Goal: Feedback & Contribution: Submit feedback/report problem

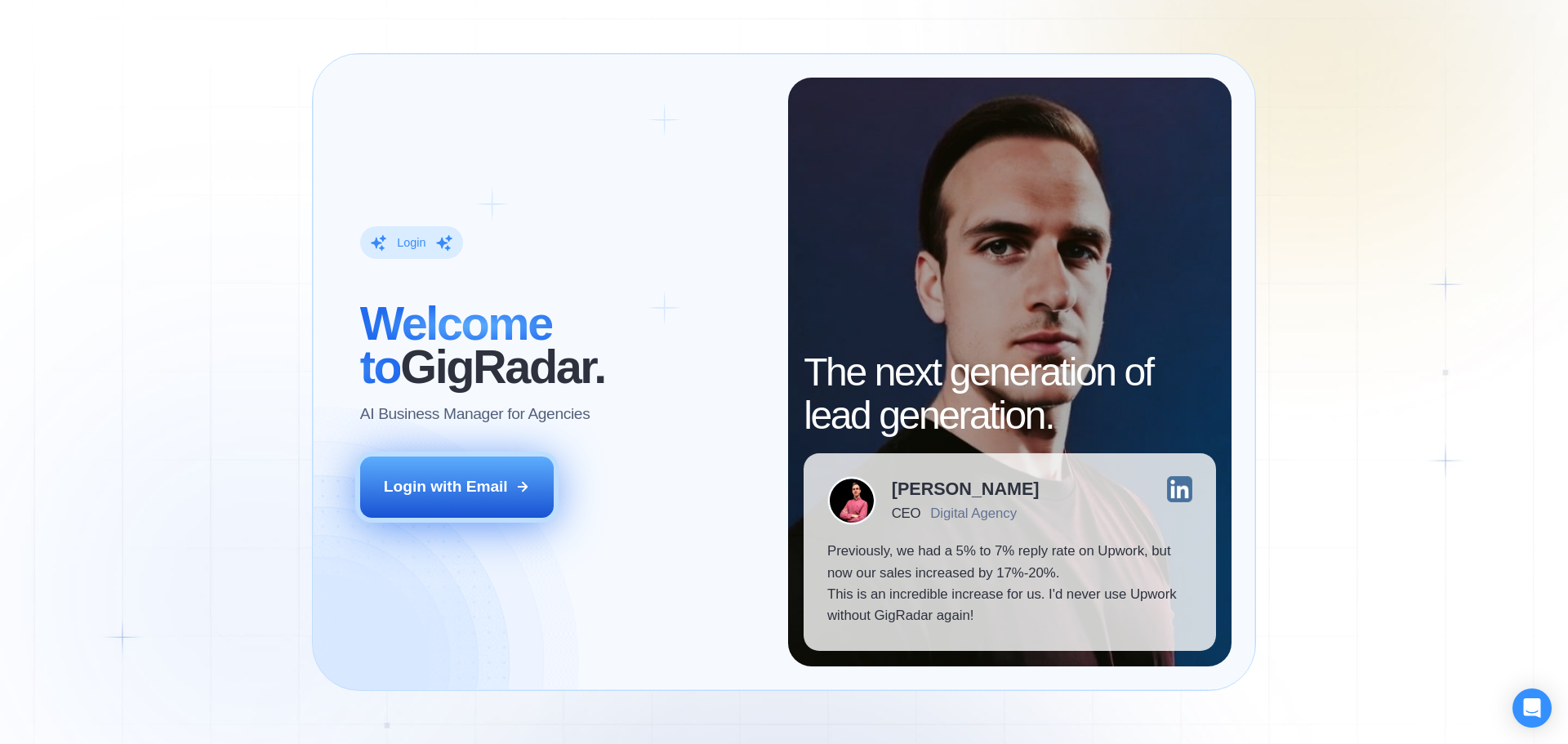
click at [430, 491] on div "Login with Email" at bounding box center [446, 486] width 124 height 21
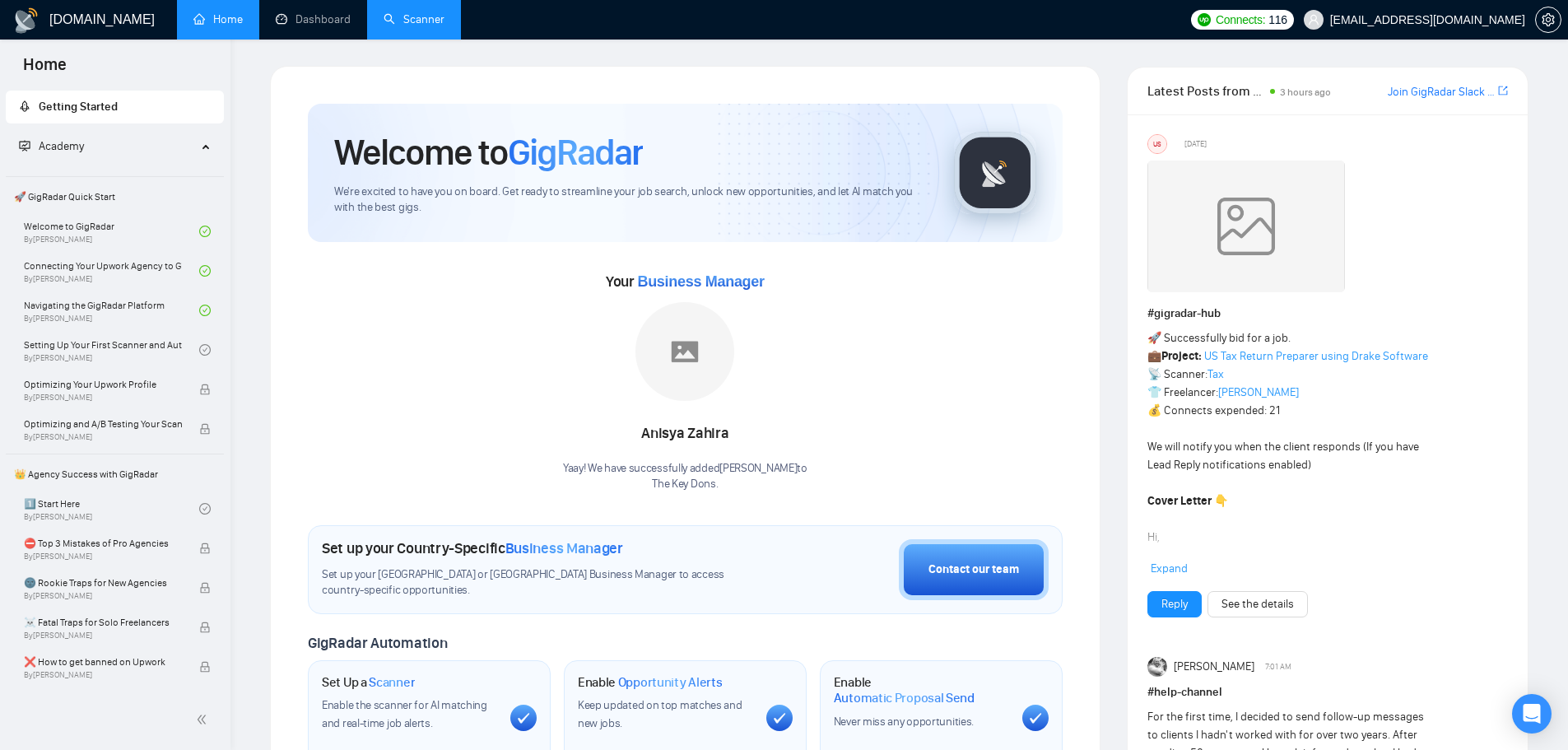
click at [383, 25] on link "Scanner" at bounding box center [414, 19] width 61 height 14
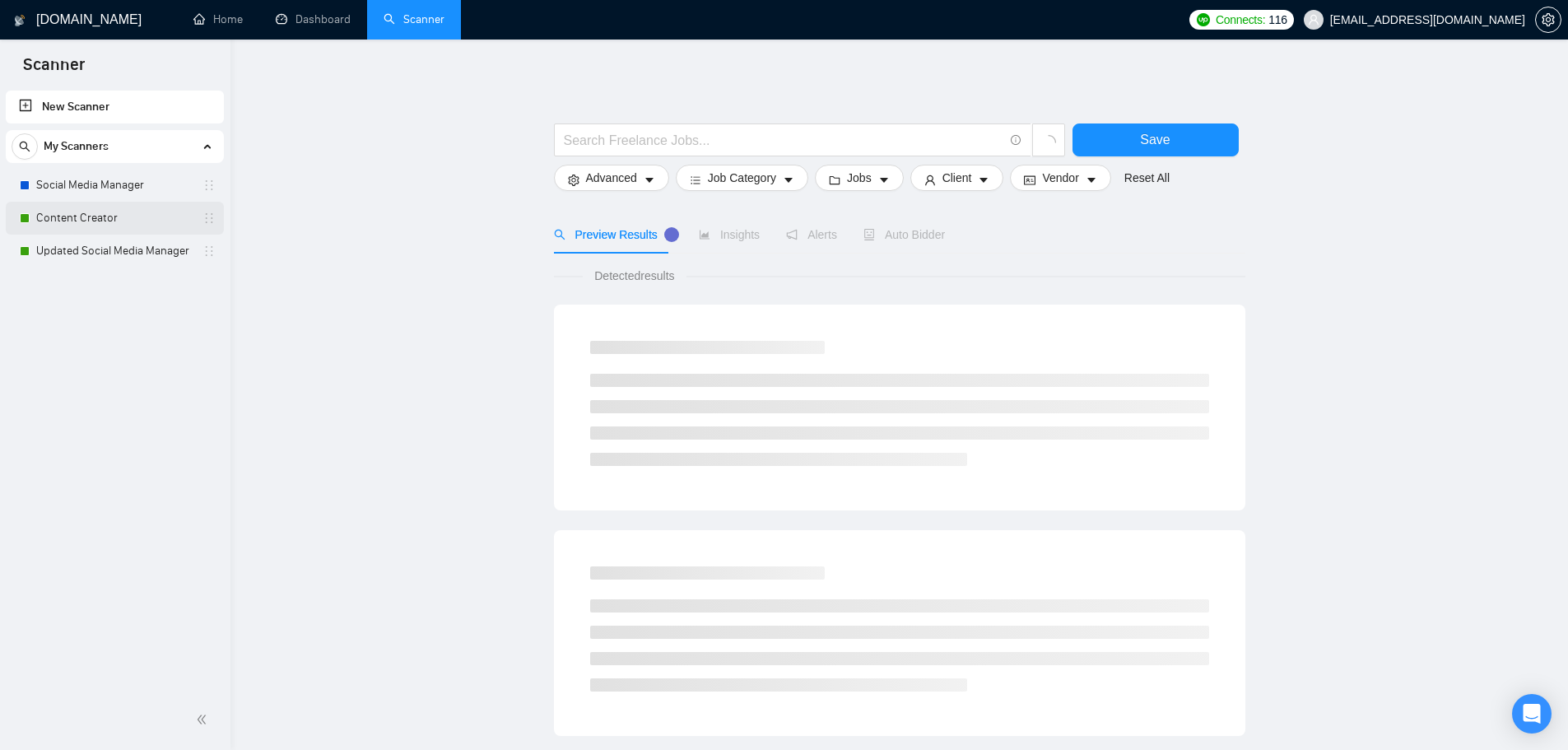
click at [130, 219] on link "Content Creator" at bounding box center [114, 218] width 156 height 33
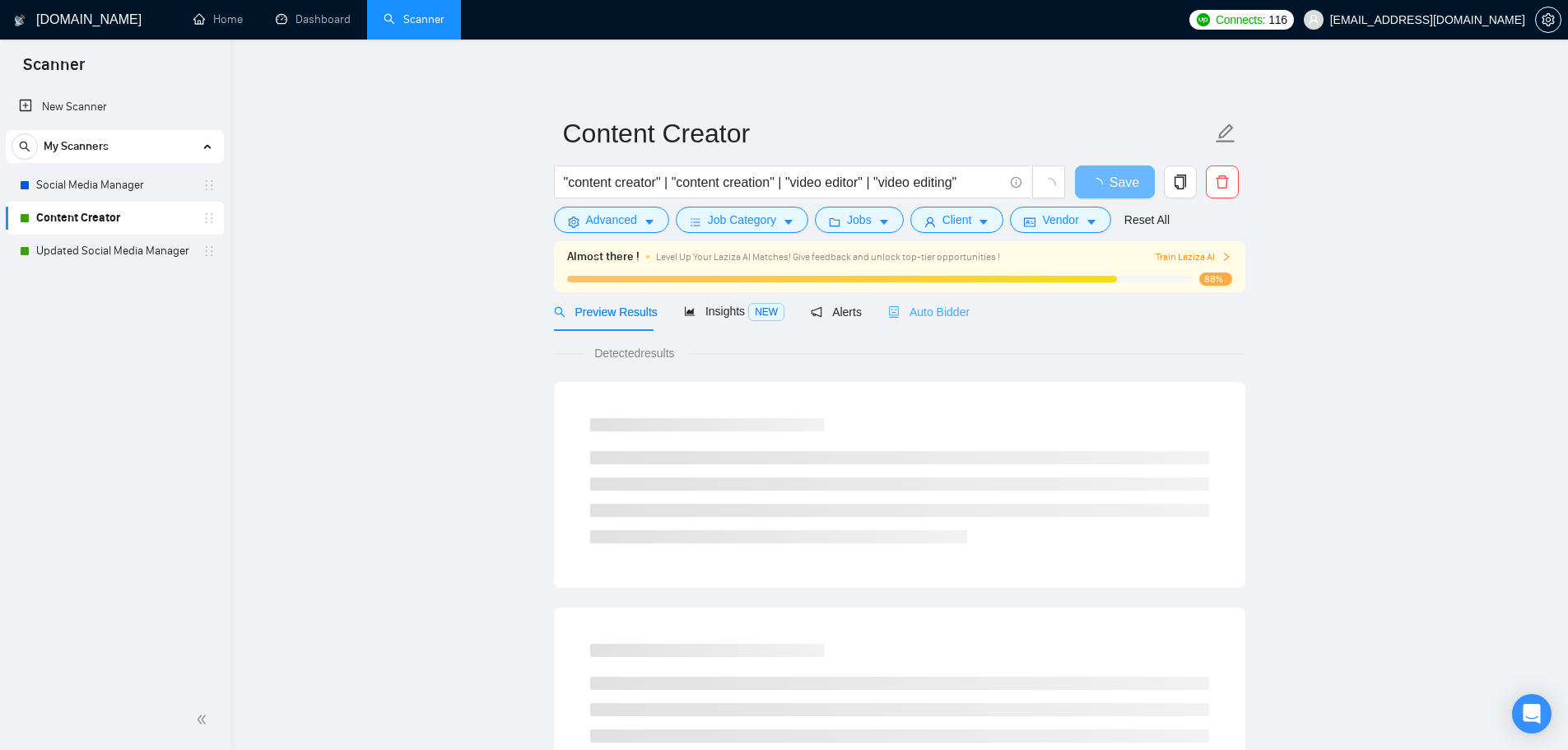
click at [930, 325] on div "Auto Bidder" at bounding box center [929, 312] width 81 height 39
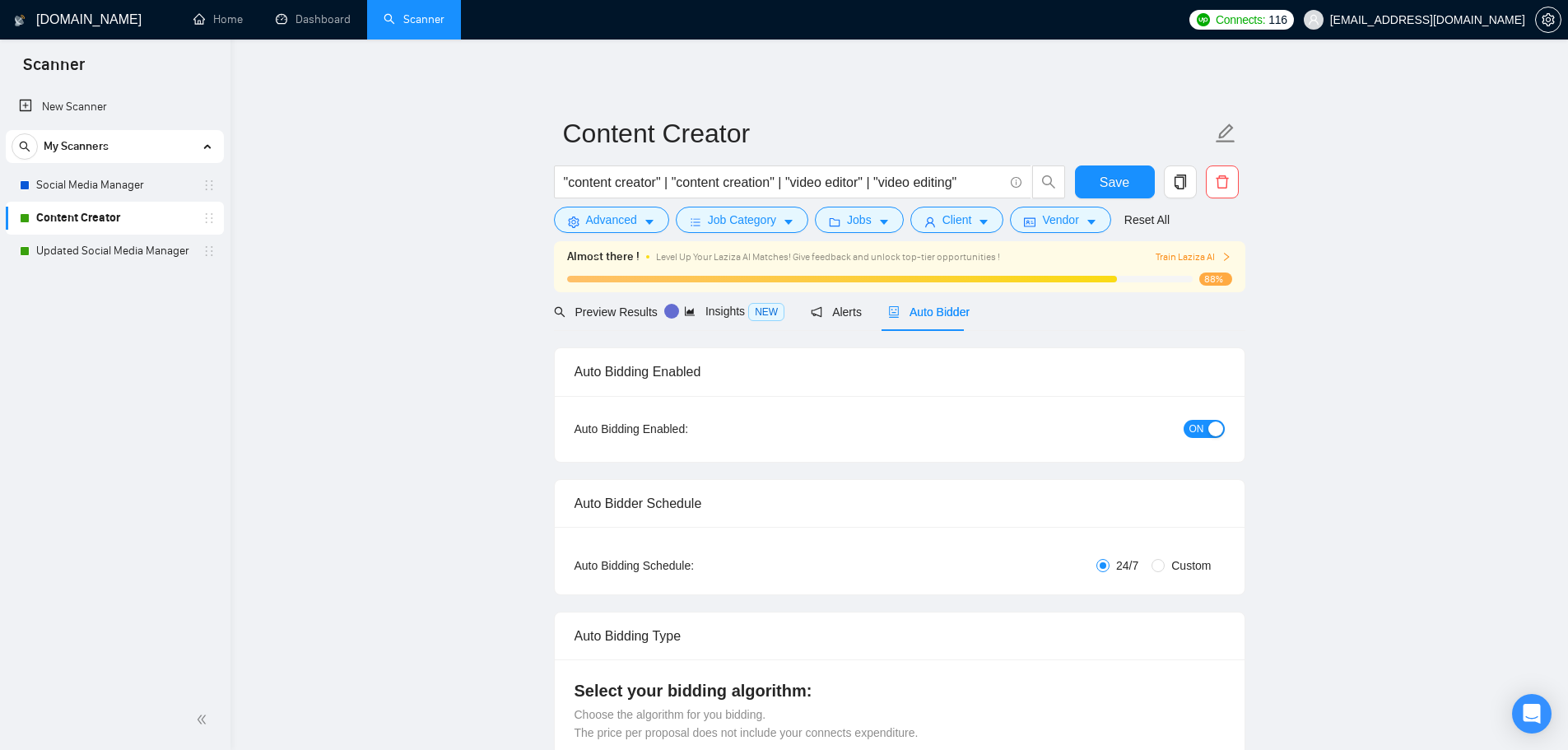
checkbox input "true"
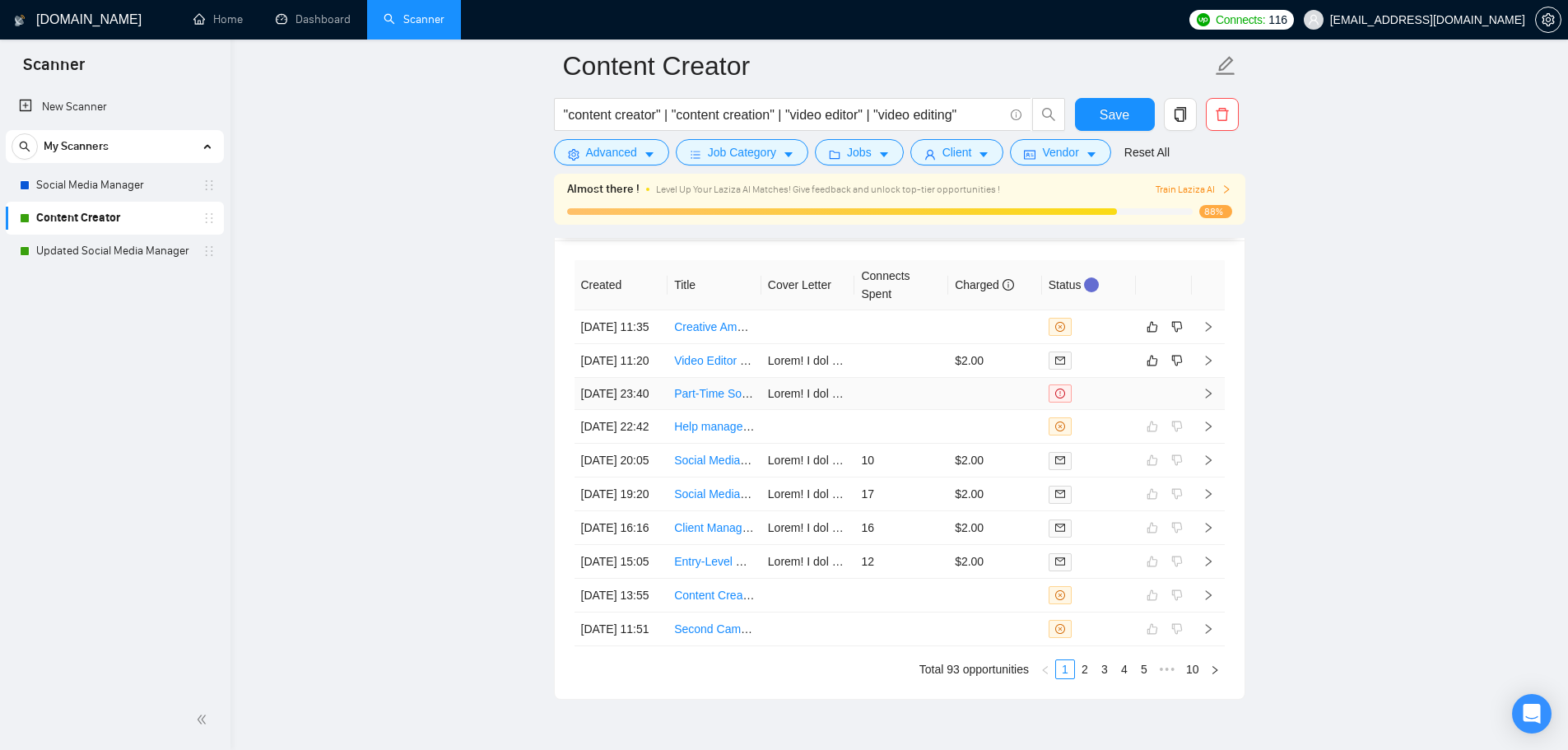
scroll to position [4361, 0]
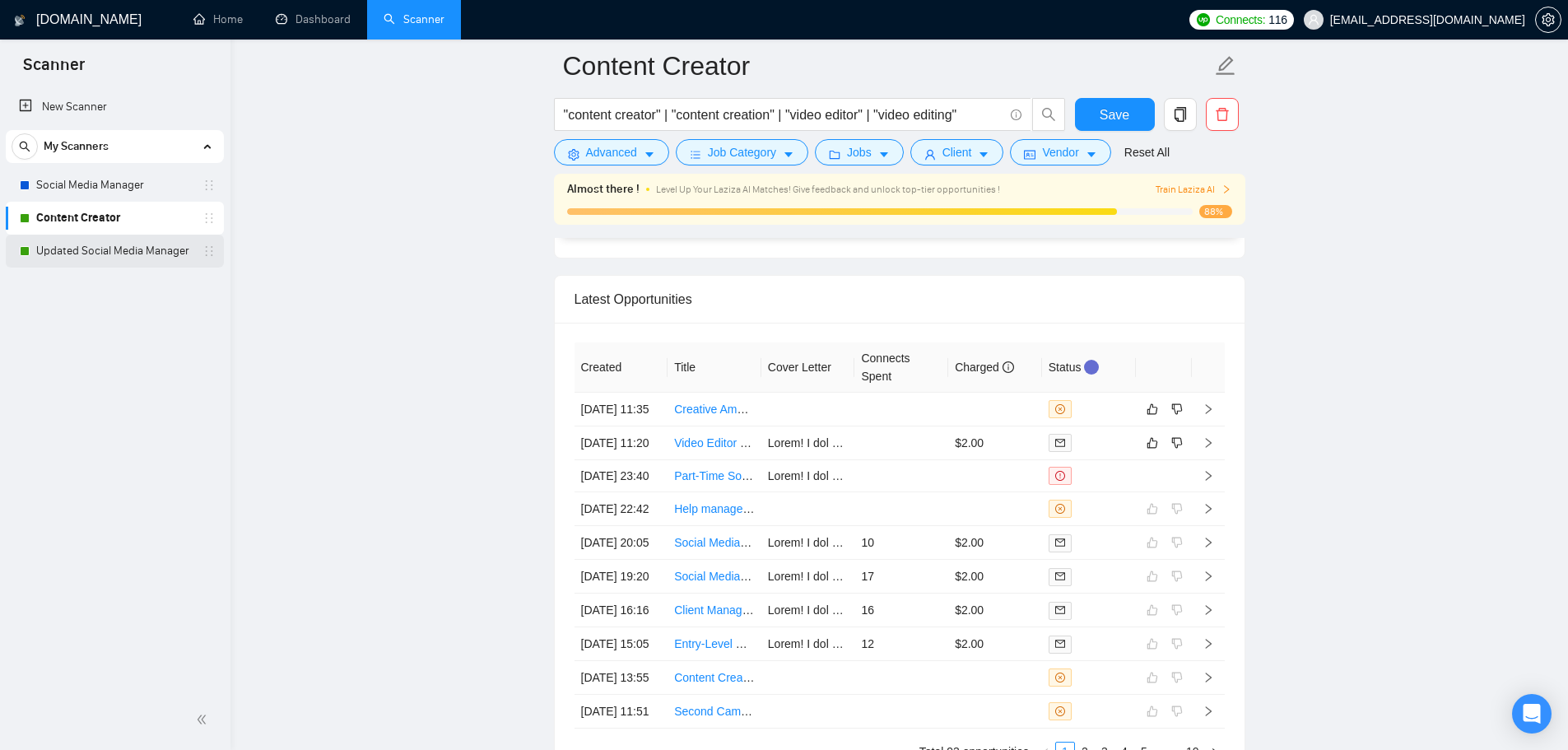
click at [89, 252] on link "Updated Social Media Manager" at bounding box center [114, 251] width 156 height 33
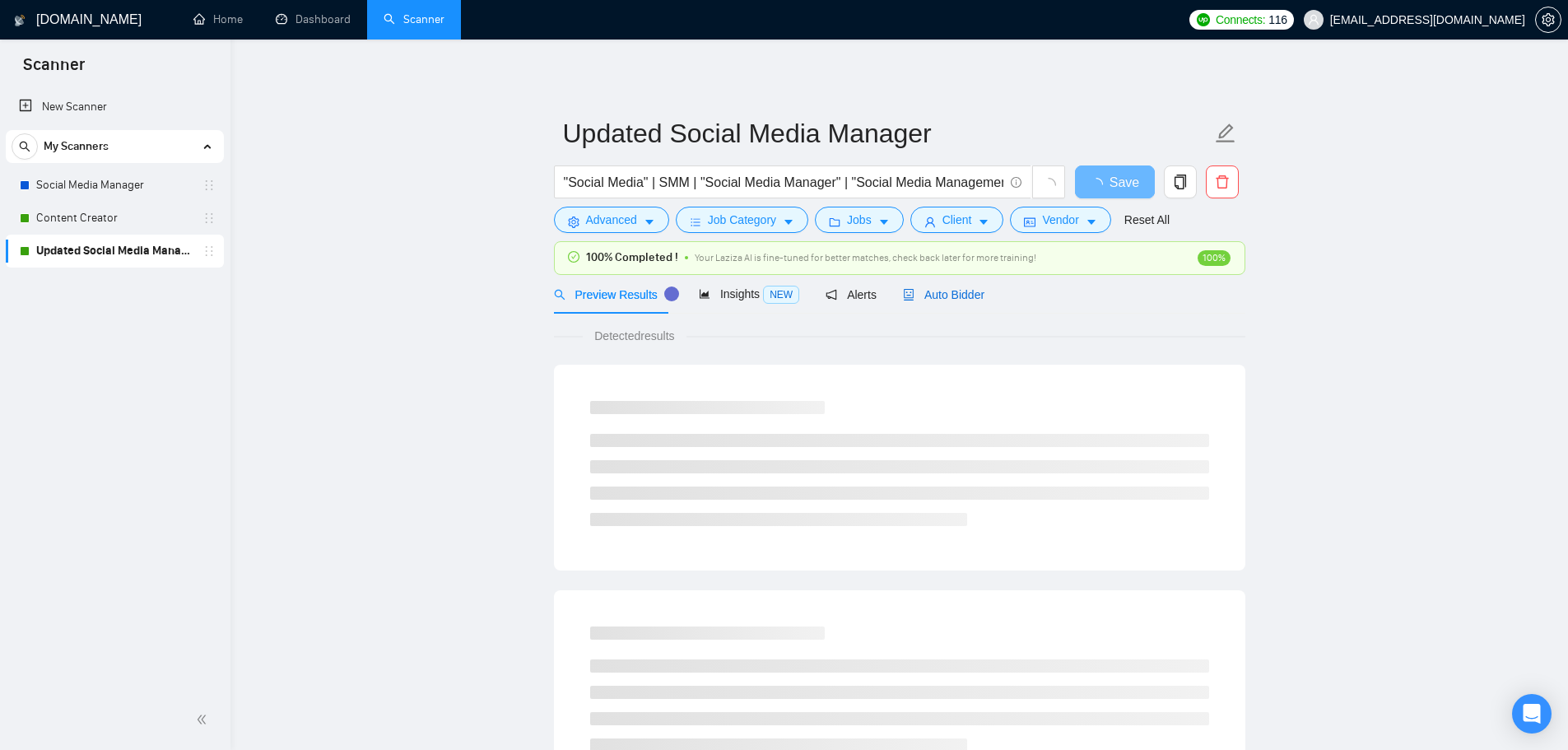
click at [970, 296] on span "Auto Bidder" at bounding box center [943, 295] width 81 height 14
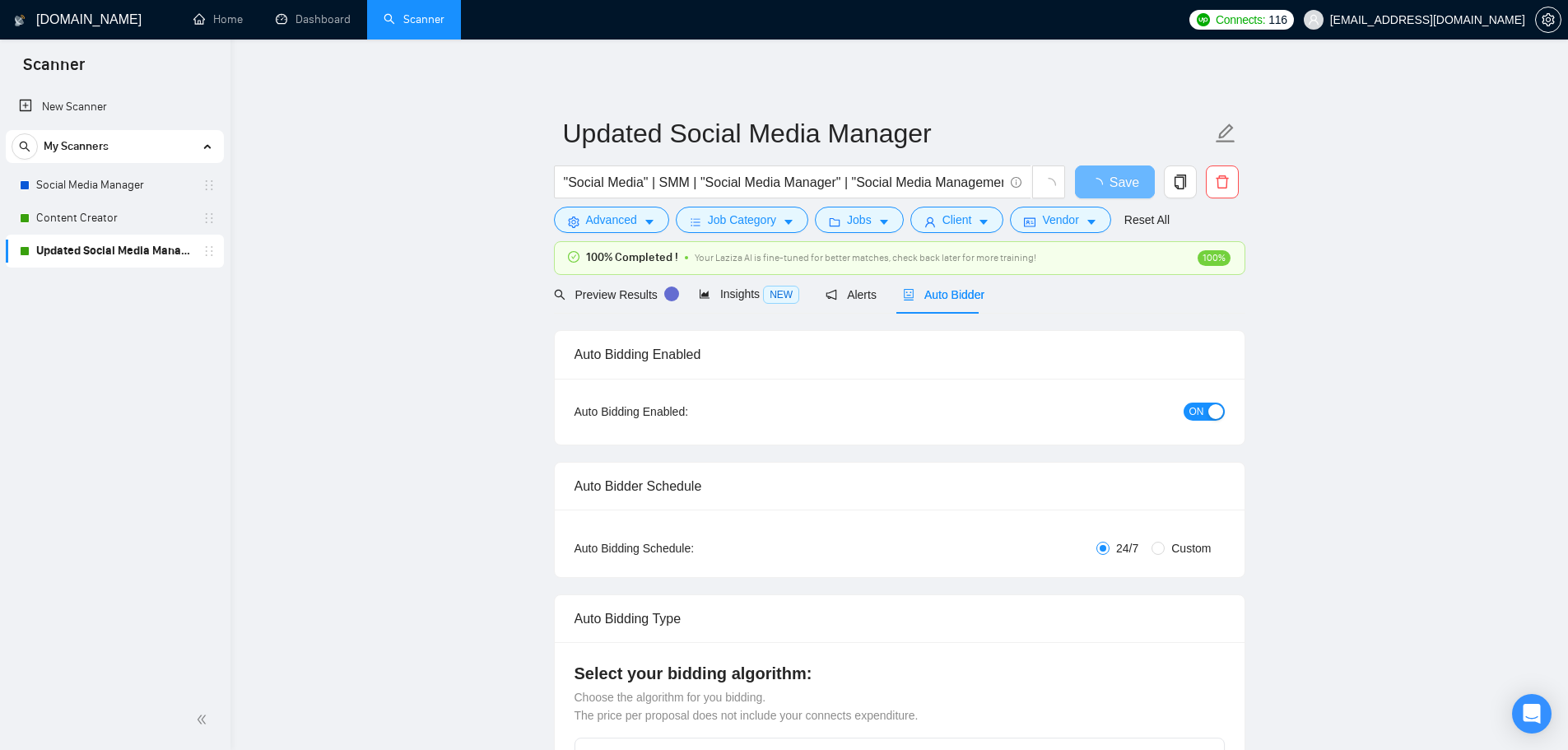
checkbox input "true"
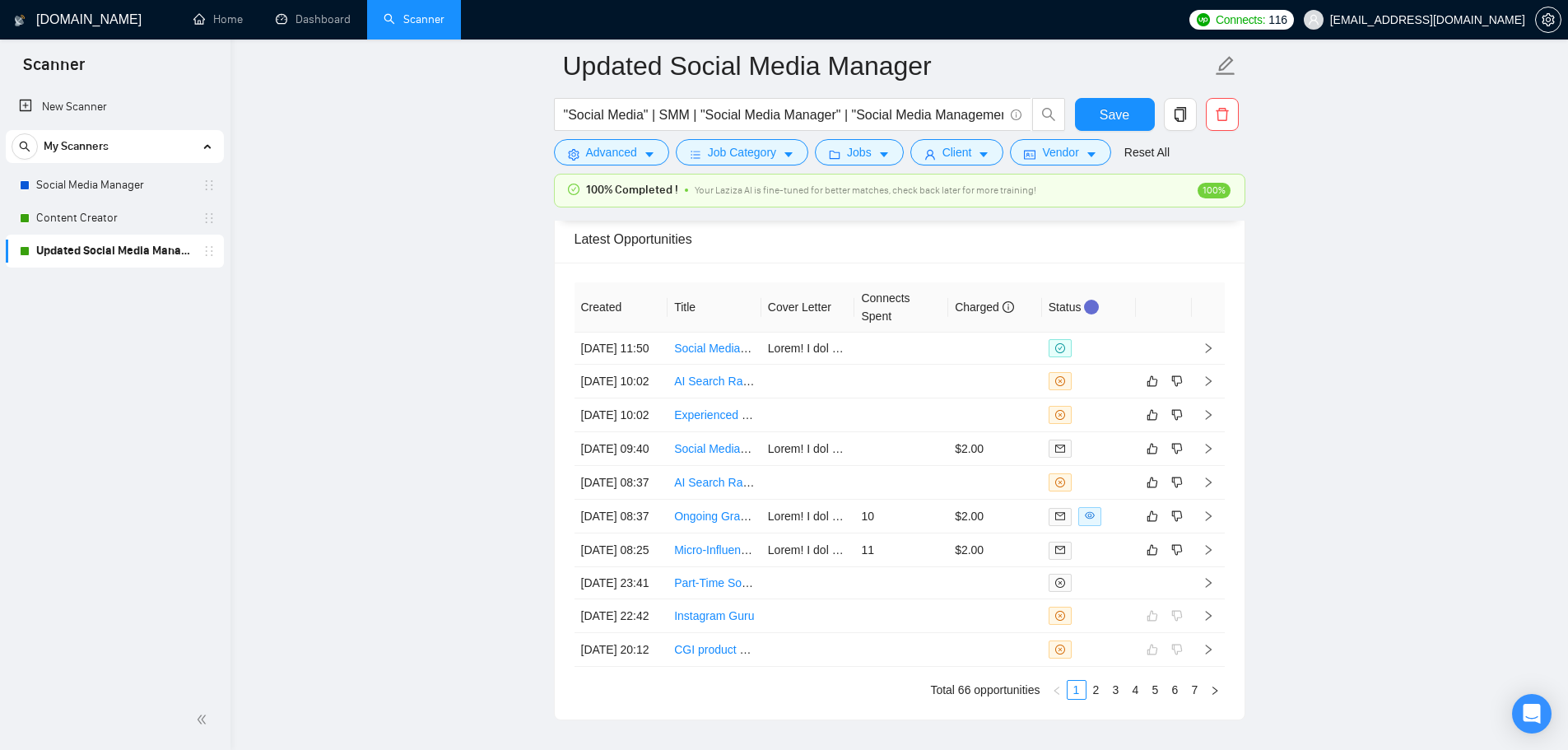
scroll to position [4530, 0]
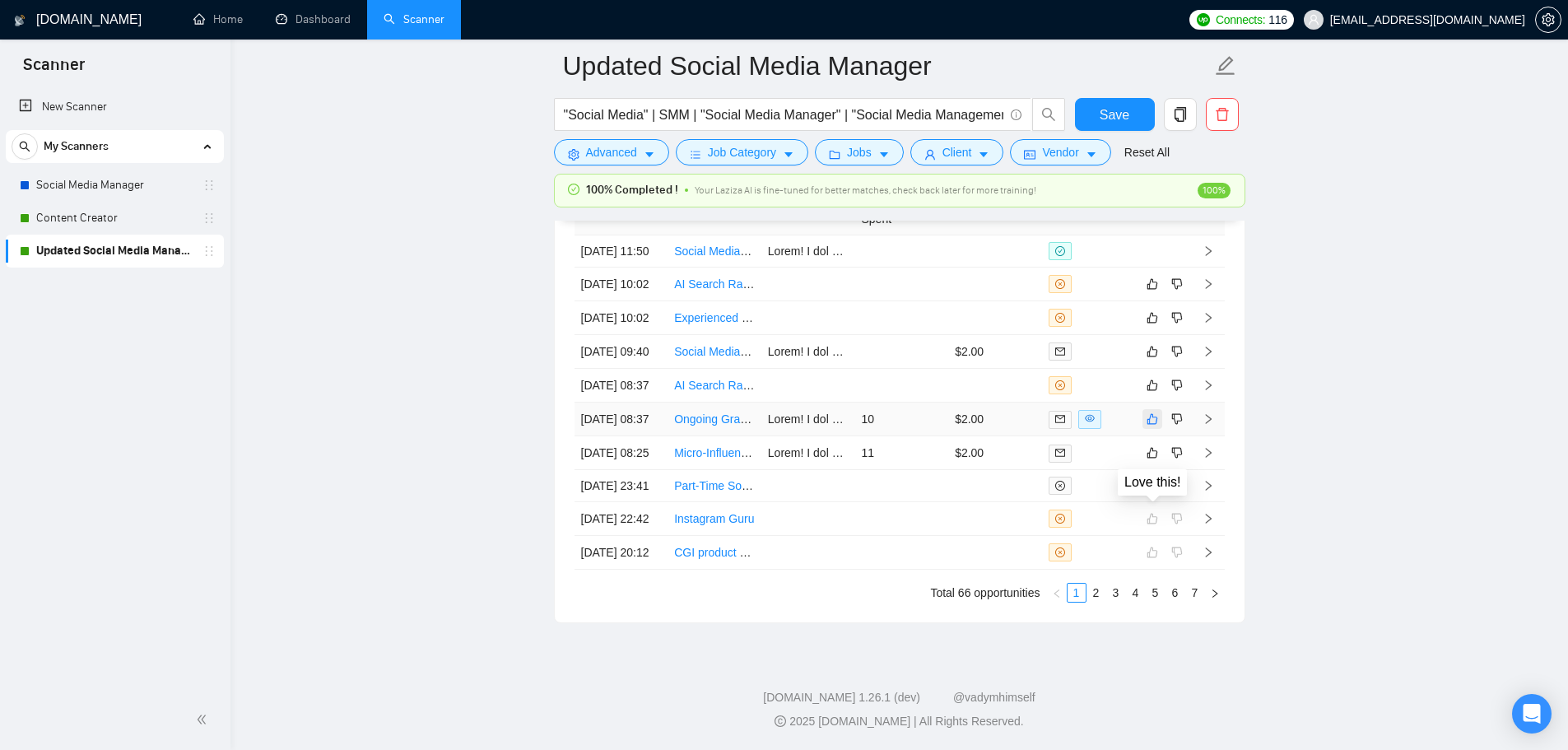
click at [1148, 425] on icon "like" at bounding box center [1152, 419] width 11 height 11
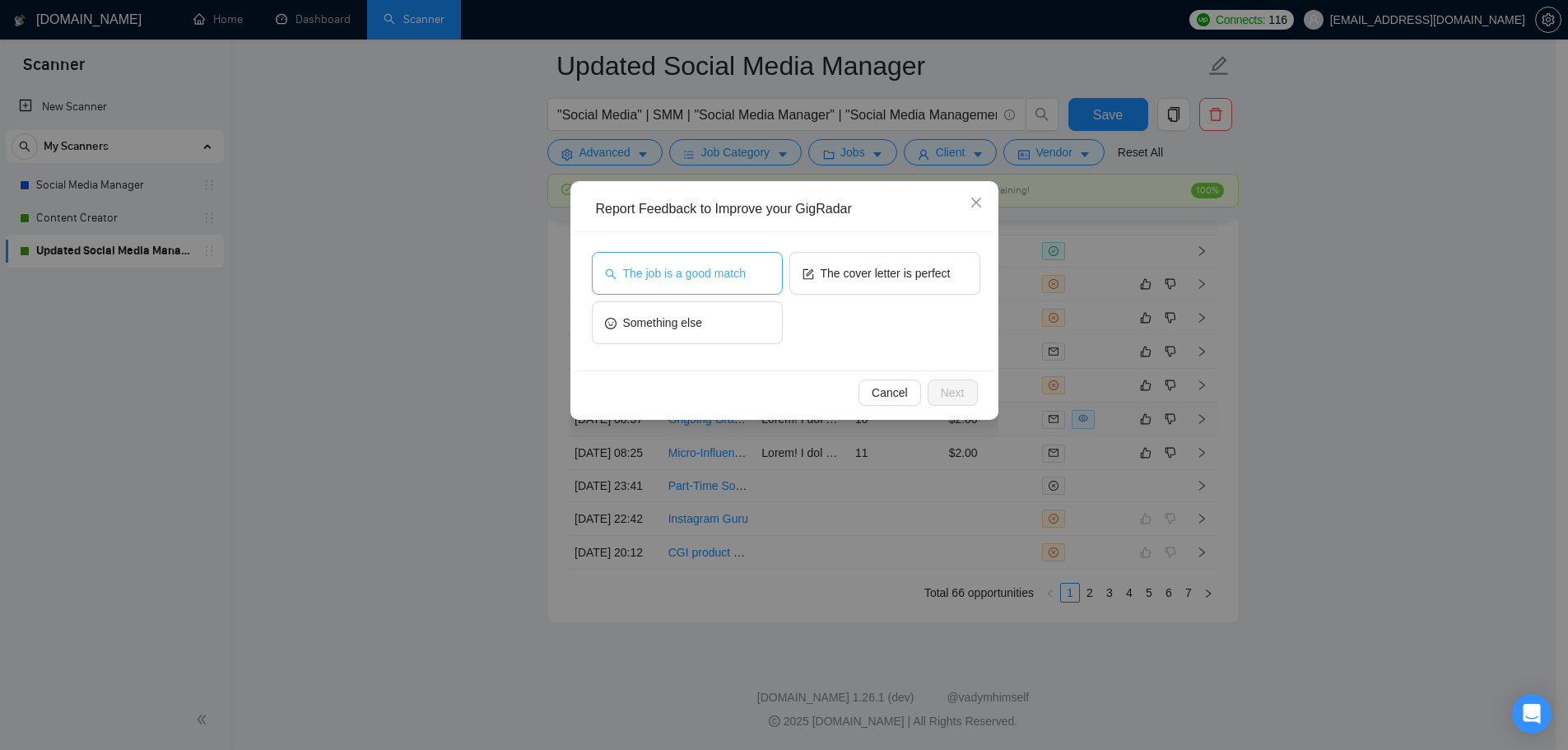
click at [701, 268] on span "The job is a good match" at bounding box center [684, 273] width 123 height 18
click at [963, 394] on span "Next" at bounding box center [953, 392] width 24 height 18
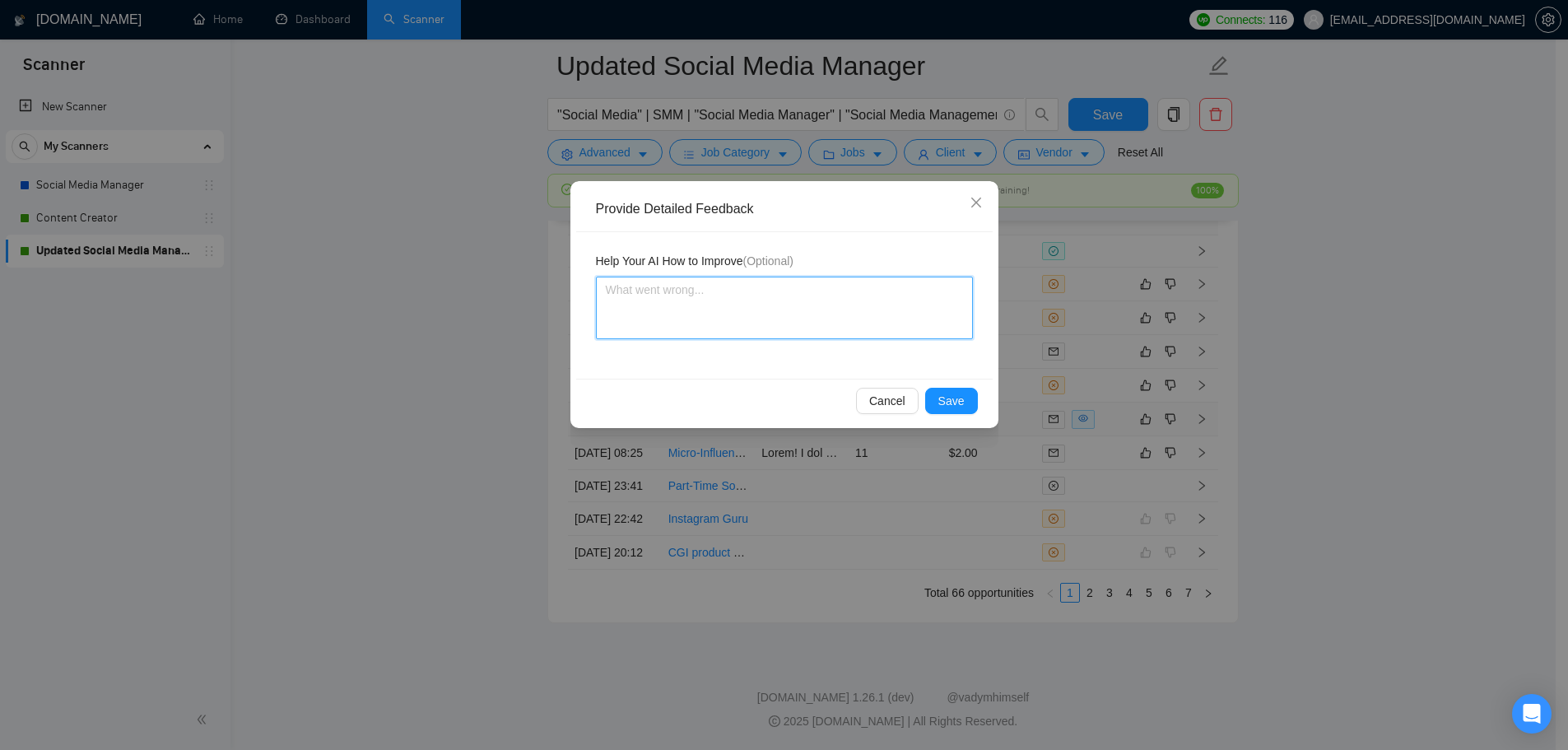
click at [769, 310] on textarea at bounding box center [784, 308] width 377 height 63
type textarea "T"
type textarea "Th"
type textarea "The"
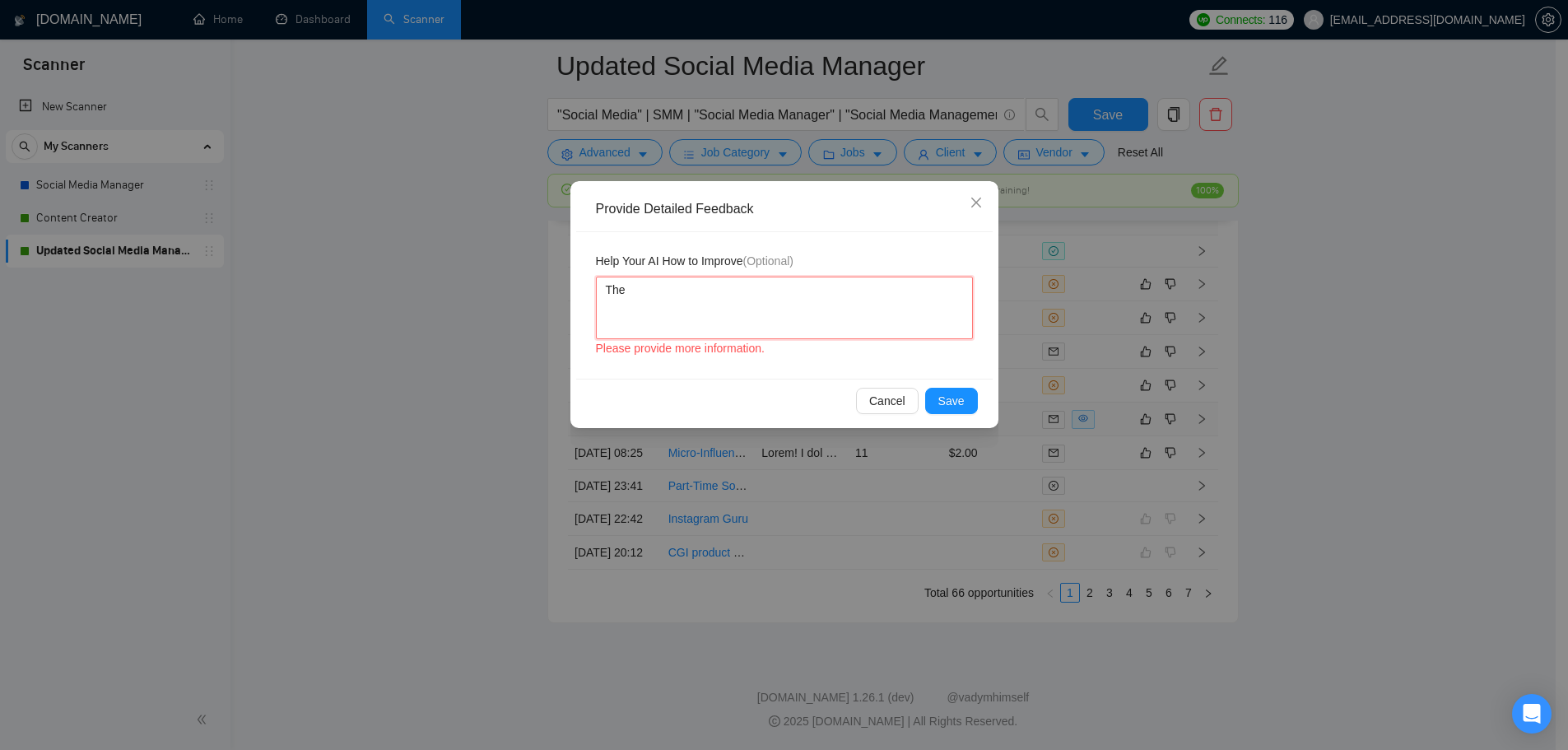
type textarea "The c"
type textarea "The co"
type textarea "The cov"
type textarea "The cove"
type textarea "The cover"
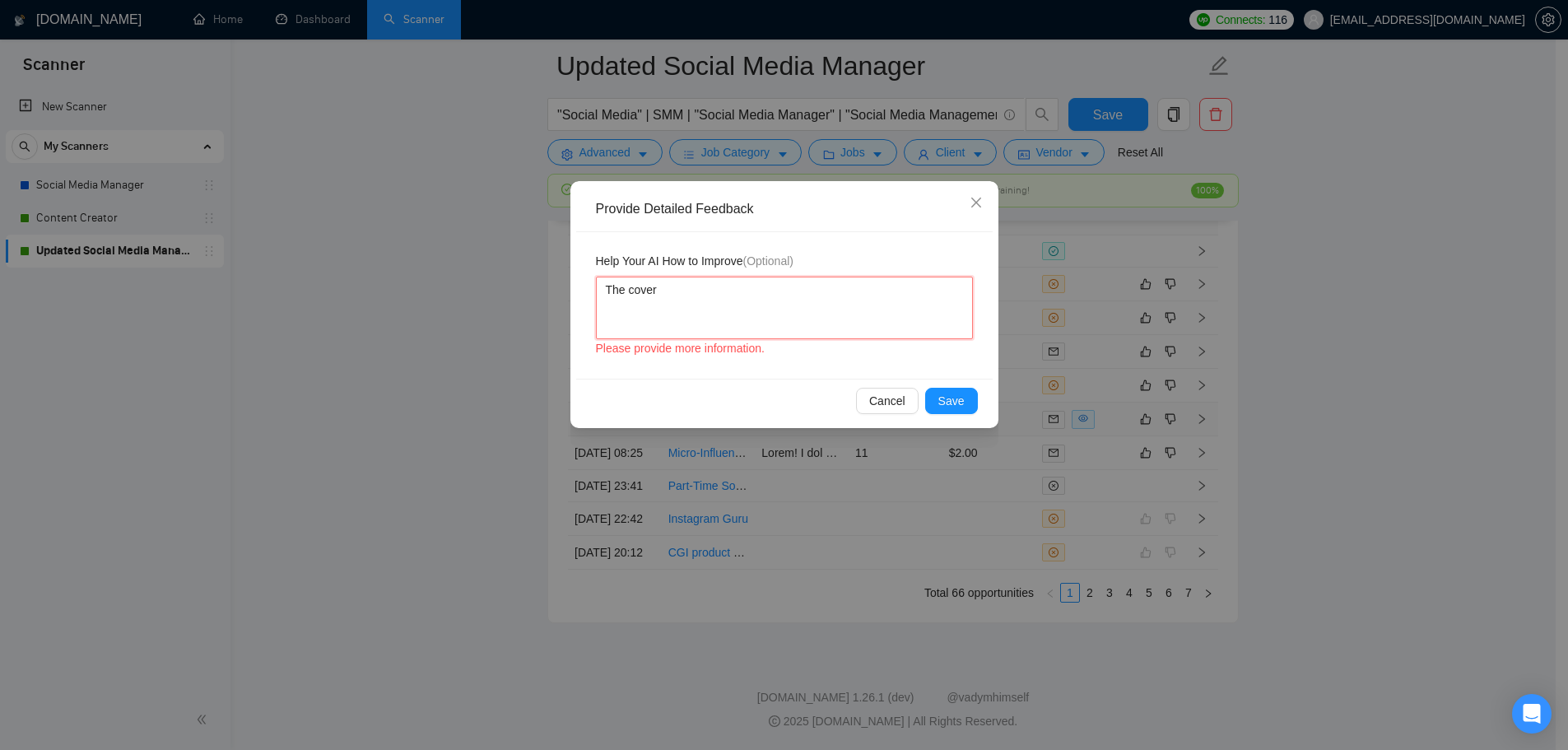
type textarea "The cover"
type textarea "The cover l"
type textarea "The cover le"
type textarea "The cover let"
type textarea "The cover lett"
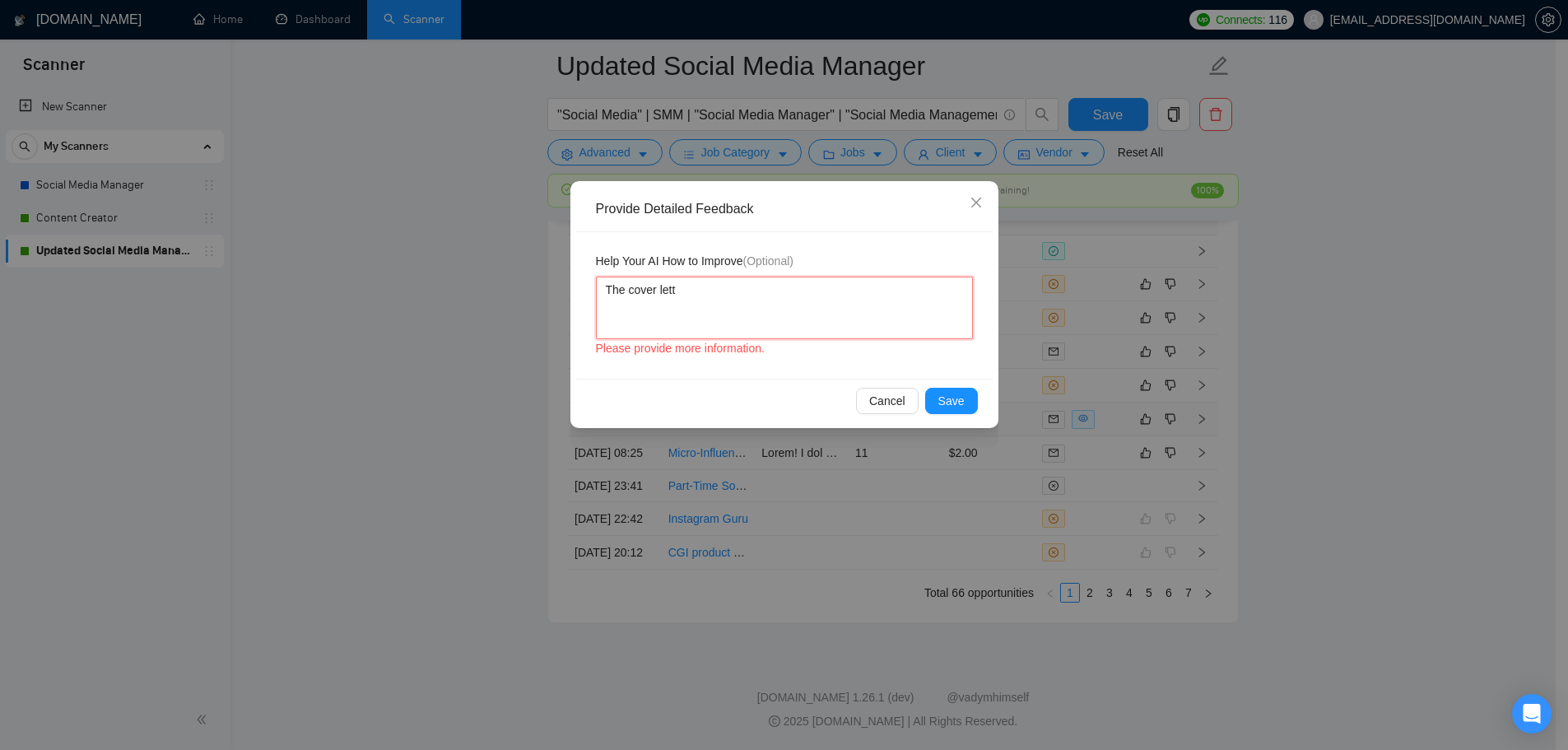
type textarea "The cover lette"
type textarea "The cover letter"
type textarea "The cover letter i"
type textarea "The cover letter is"
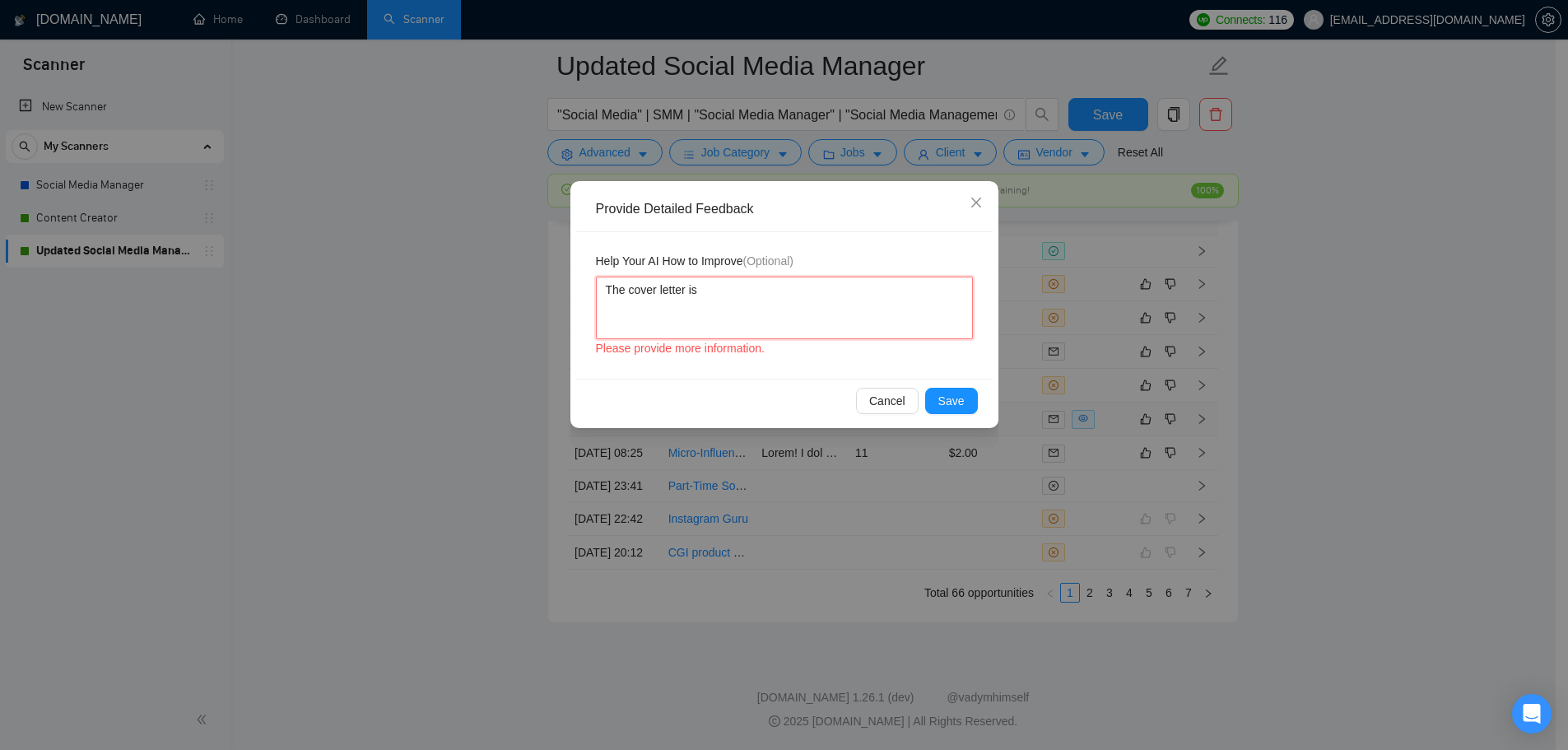
type textarea "The cover letter is"
type textarea "The cover letter is m"
type textarea "The cover letter is mi"
type textarea "The cover letter is mis"
type textarea "The cover letter is miss"
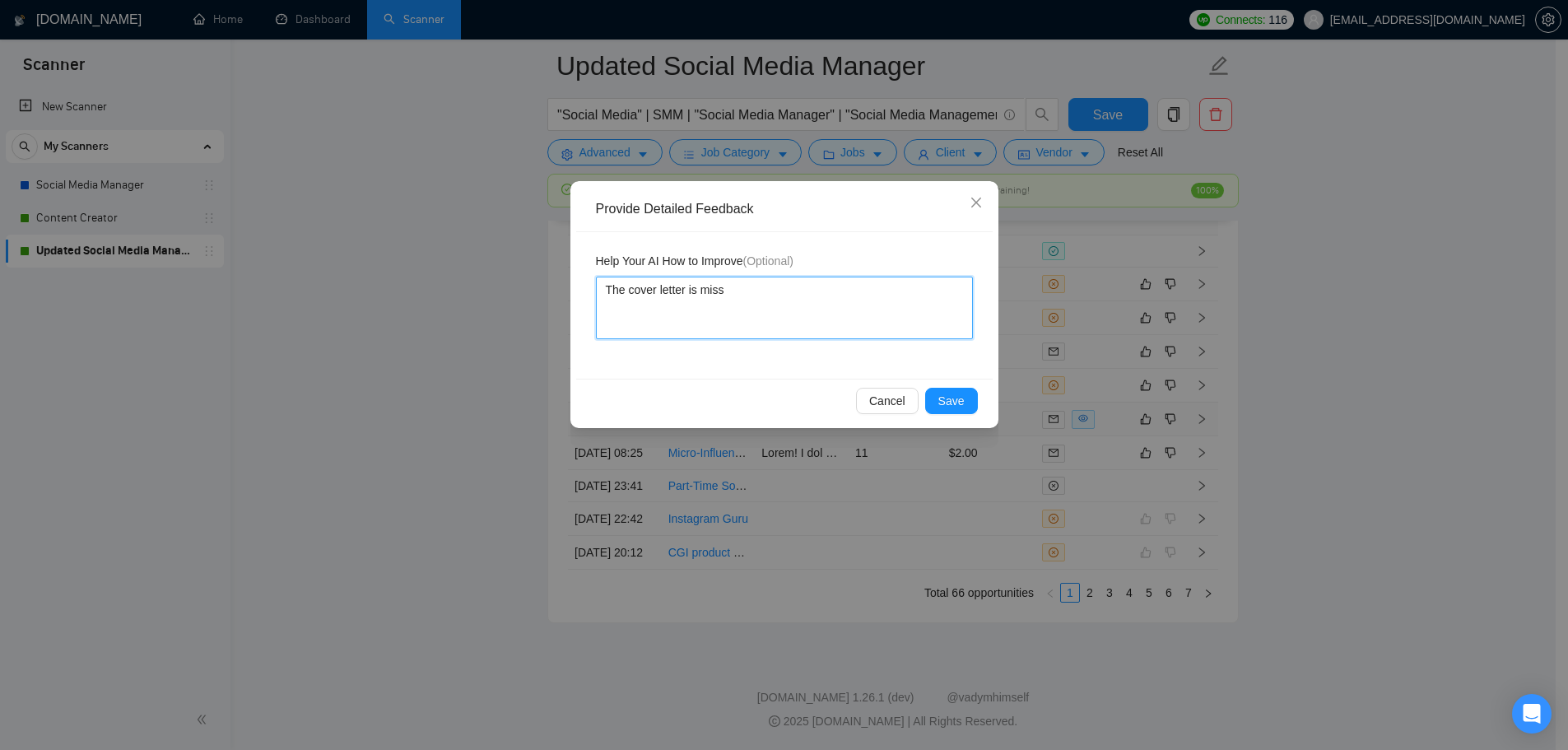
type textarea "The cover letter is missi"
type textarea "The cover letter is missin"
type textarea "The cover letter is missing"
type textarea "The cover letter is missing a"
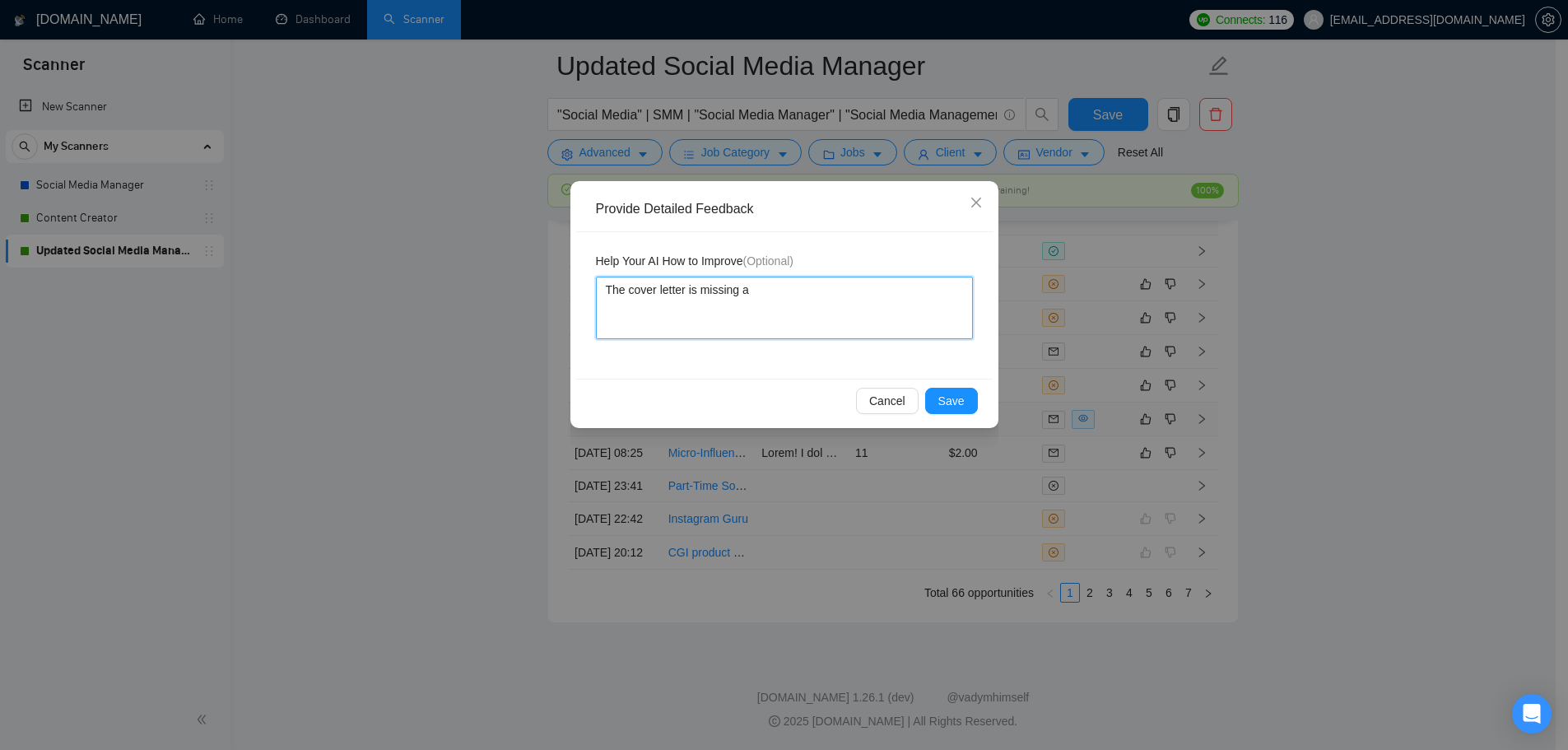
type textarea "The cover letter is missing a"
type textarea "The cover letter is missing a s"
type textarea "The cover letter is missing a sp"
type textarea "The cover letter is missing a spe"
type textarea "The cover letter is missing a spec"
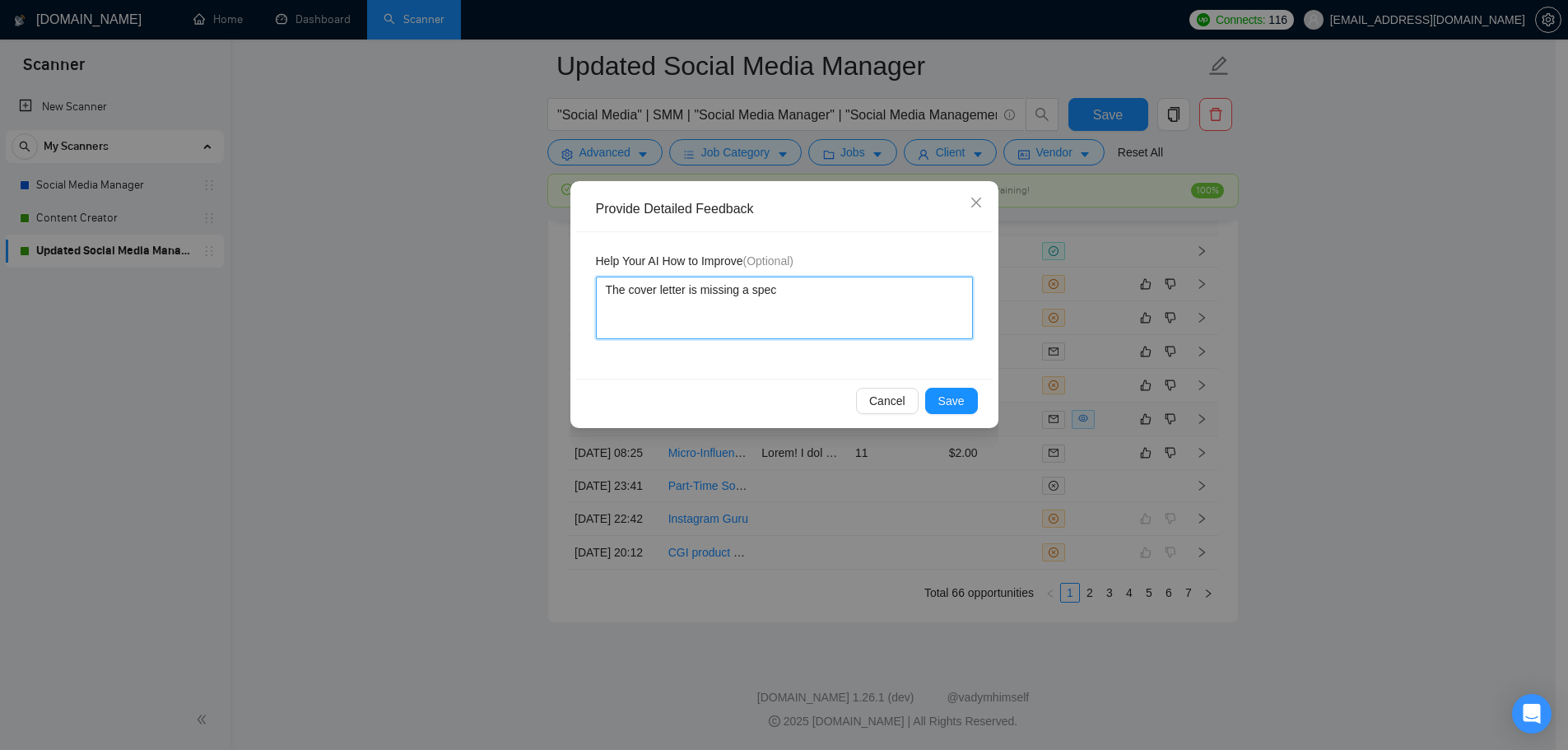
type textarea "The cover letter is missing a speci"
type textarea "The cover letter is missing a specifi"
type textarea "The cover letter is missing a specific"
type textarea "The cover letter is missing a specifi"
type textarea "The cover letter is missing a specific"
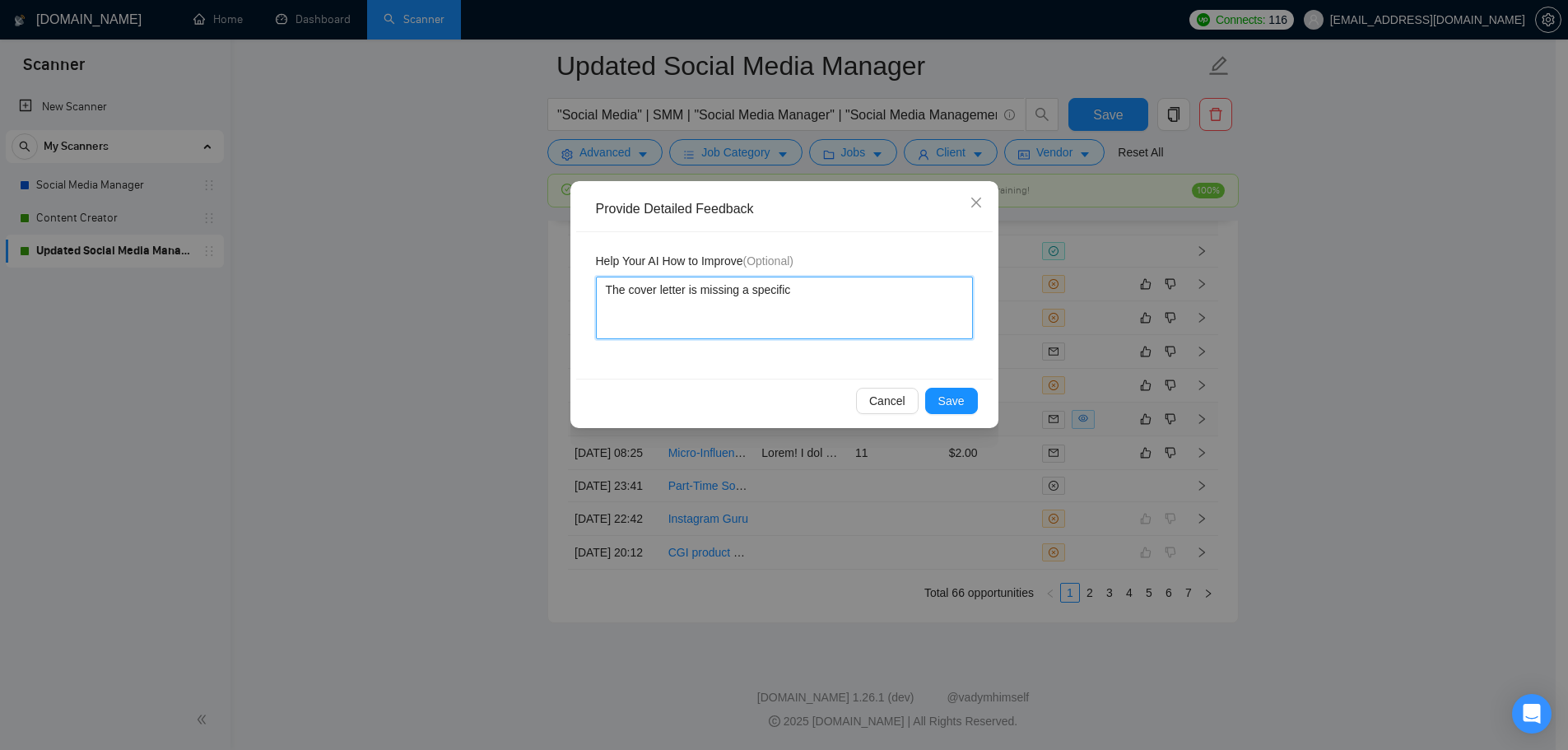
click at [748, 294] on textarea "The cover letter is missing a specific" at bounding box center [784, 308] width 377 height 63
click at [745, 294] on textarea "The cover letter is missing a specific" at bounding box center [784, 308] width 377 height 63
type textarea "The cover letter is missing an specific"
type textarea "The cover letter is missing an a specific"
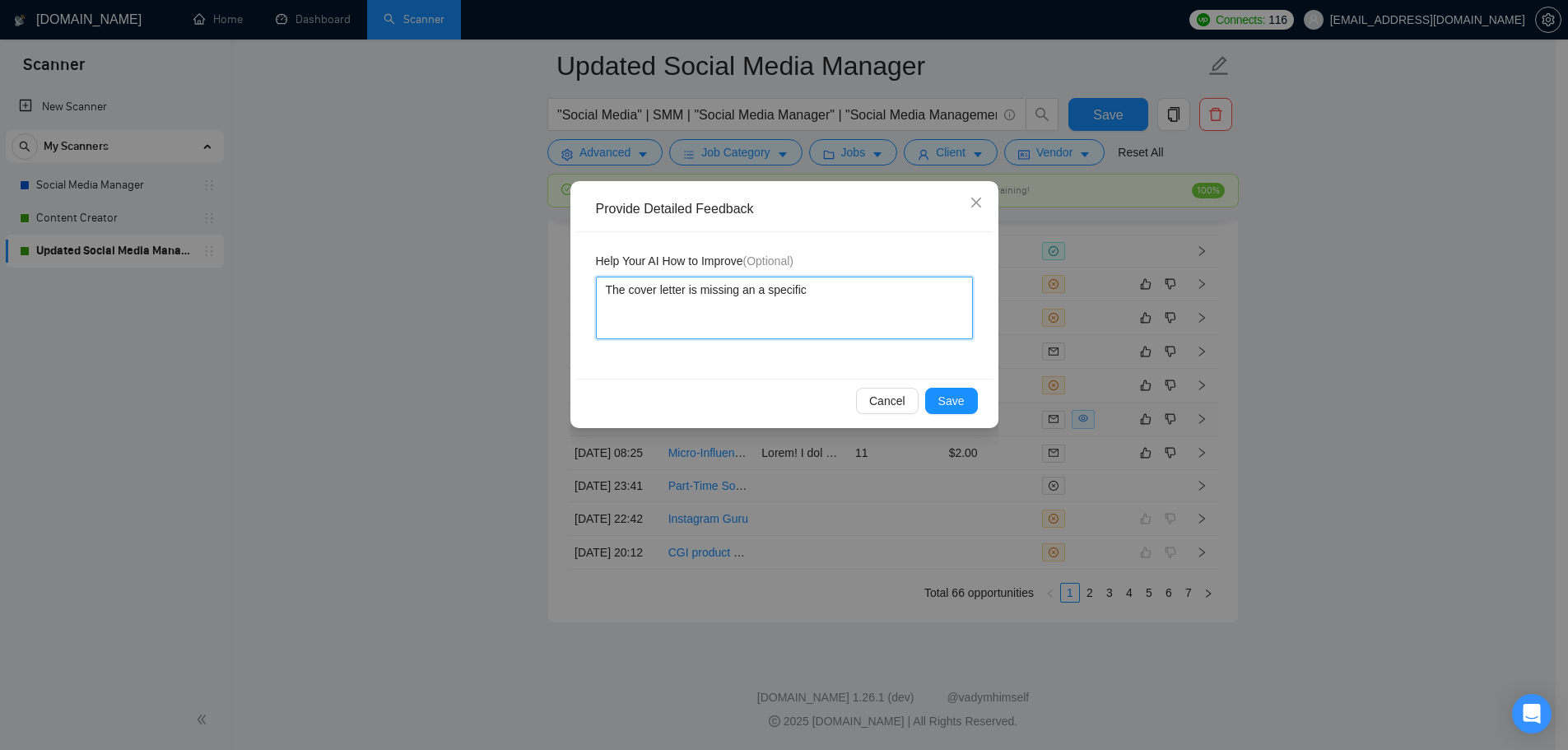
type textarea "The cover letter is missing an an specific"
type textarea "The cover letter is missing an ans specific"
type textarea "The cover letter is missing an answ specific"
type textarea "The cover letter is missing an answe specific"
type textarea "The cover letter is missing an answer specific"
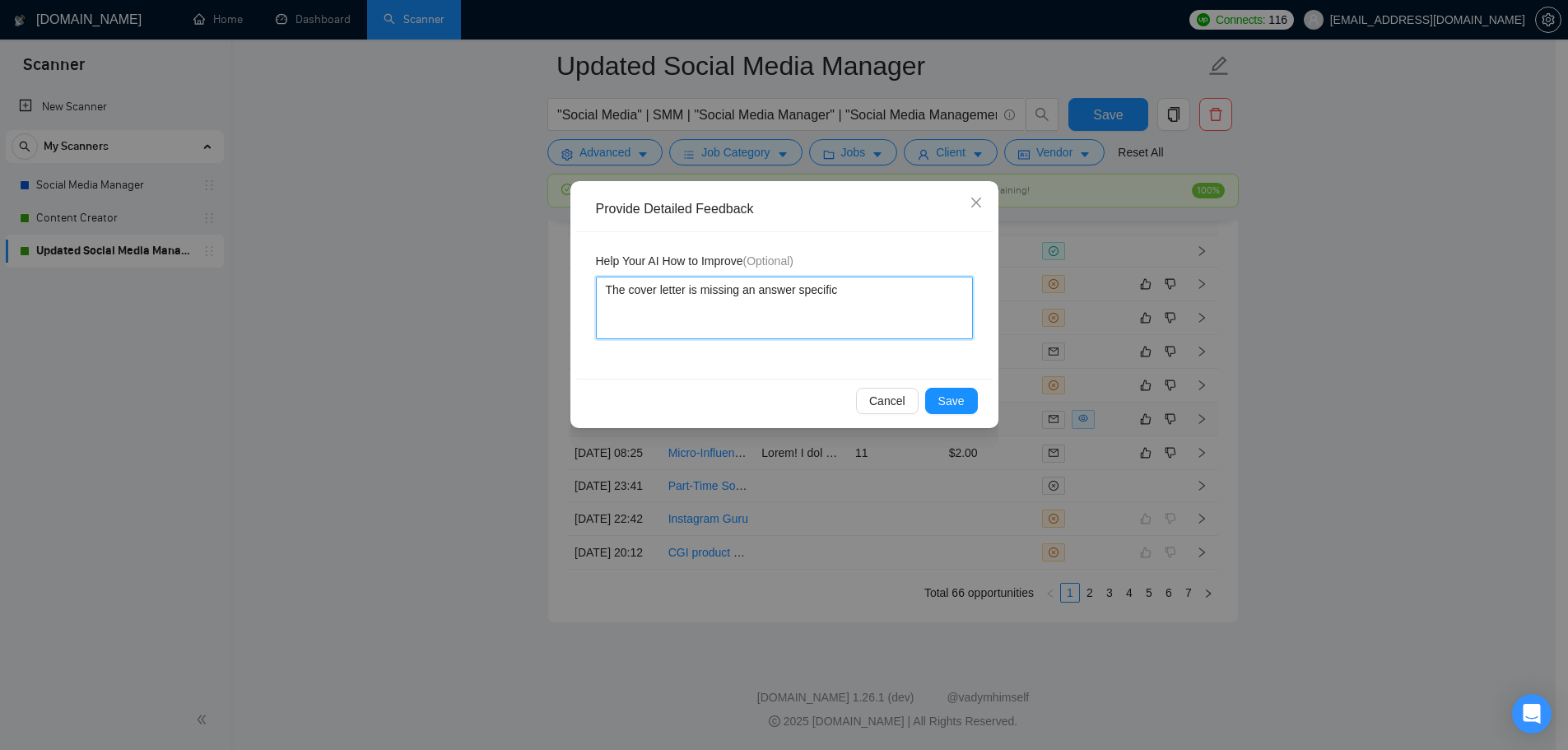
type textarea "The cover letter is missing an answer specific"
type textarea "The cover letter is missing an answer t specific"
type textarea "The cover letter is missing an answer to specific"
type textarea "The cover letter is missing an answer to a specific"
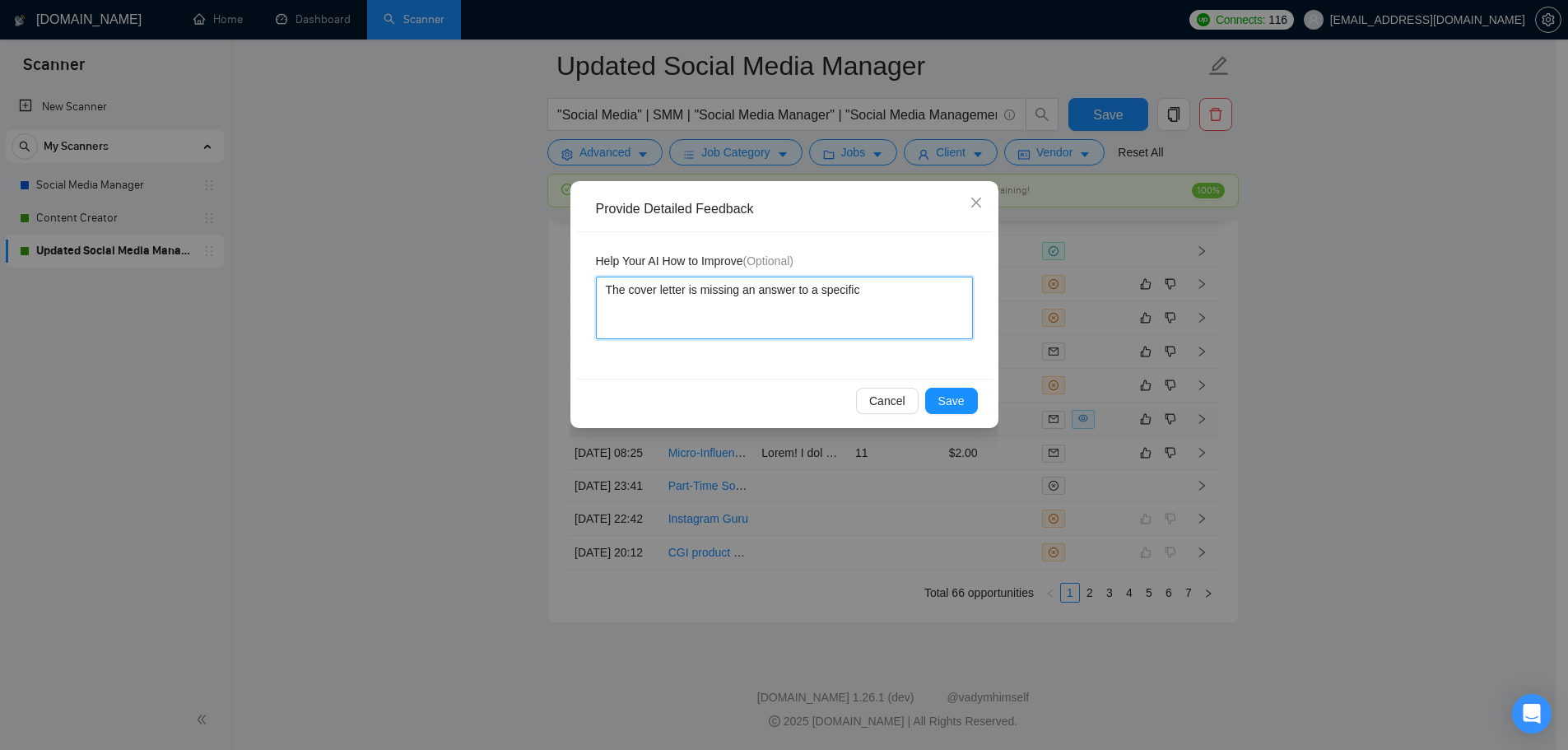
click at [913, 281] on textarea "The cover letter is missing an answer to a specific" at bounding box center [784, 308] width 377 height 63
type textarea "The cover letter is missing an answer to a specific"
type textarea "The cover letter is missing an answer to a specific q"
type textarea "The cover letter is missing an answer to a specific qu"
type textarea "The cover letter is missing an answer to a specific que"
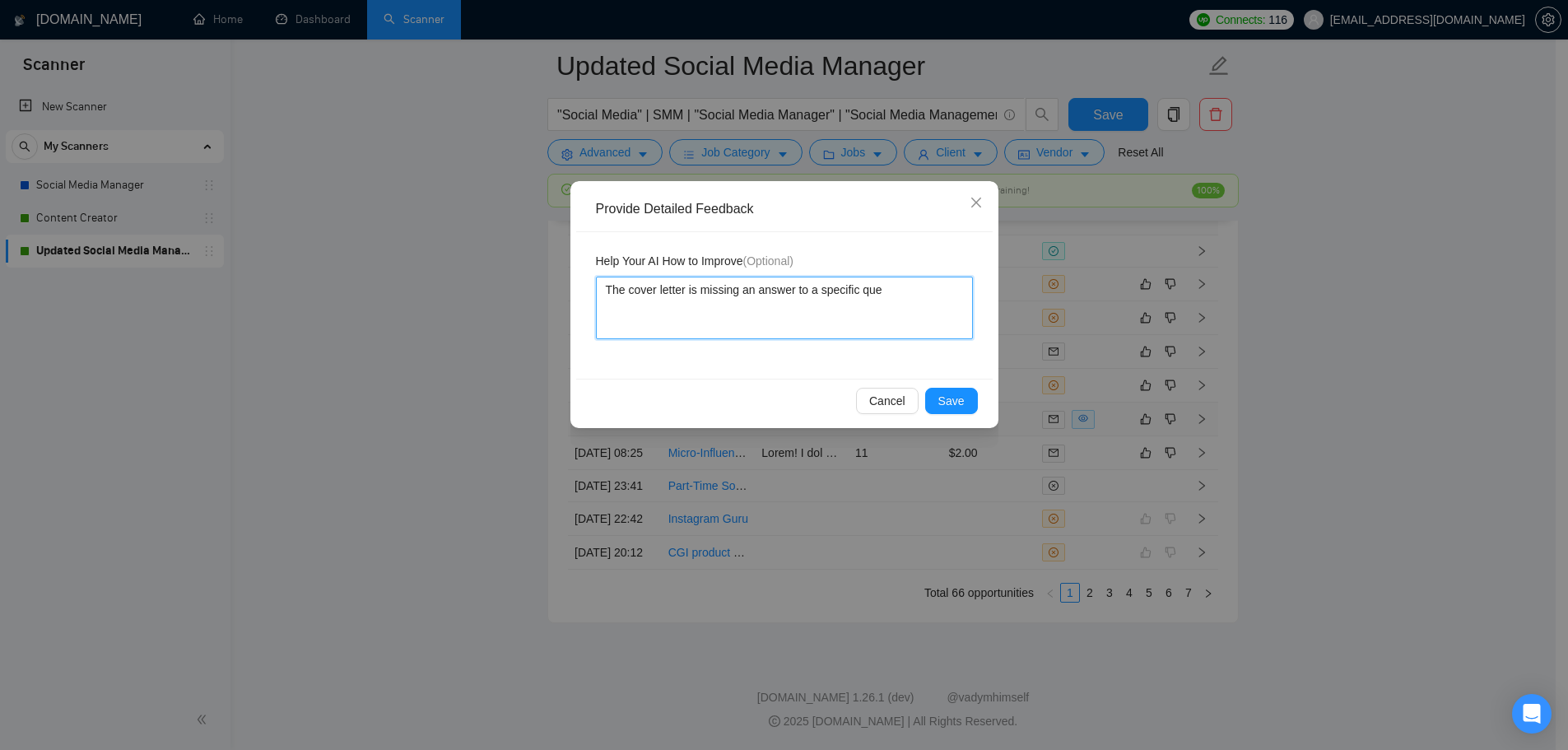
type textarea "The cover letter is missing an answer to a specific ques"
type textarea "The cover letter is missing an answer to a specific quest"
type textarea "The cover letter is missing an answer to a specific questi"
type textarea "The cover letter is missing an answer to a specific questio"
type textarea "The cover letter is missing an answer to a specific question"
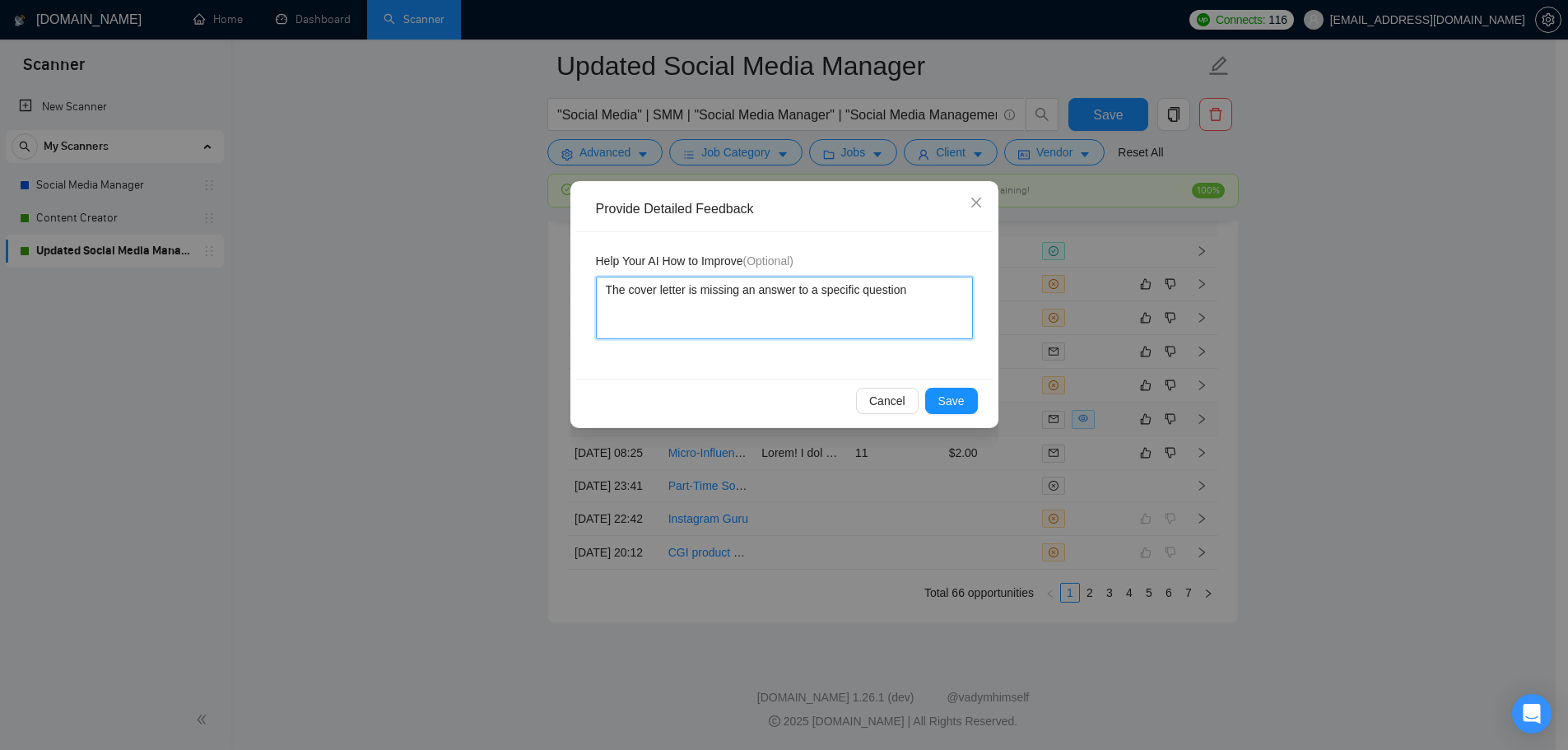
type textarea "The cover letter is missing an answer to a specific question"
type textarea "The cover letter is missing an answer to a specific question t"
type textarea "The cover letter is missing an answer to a specific question tha"
type textarea "The cover letter is missing an answer to a specific question that"
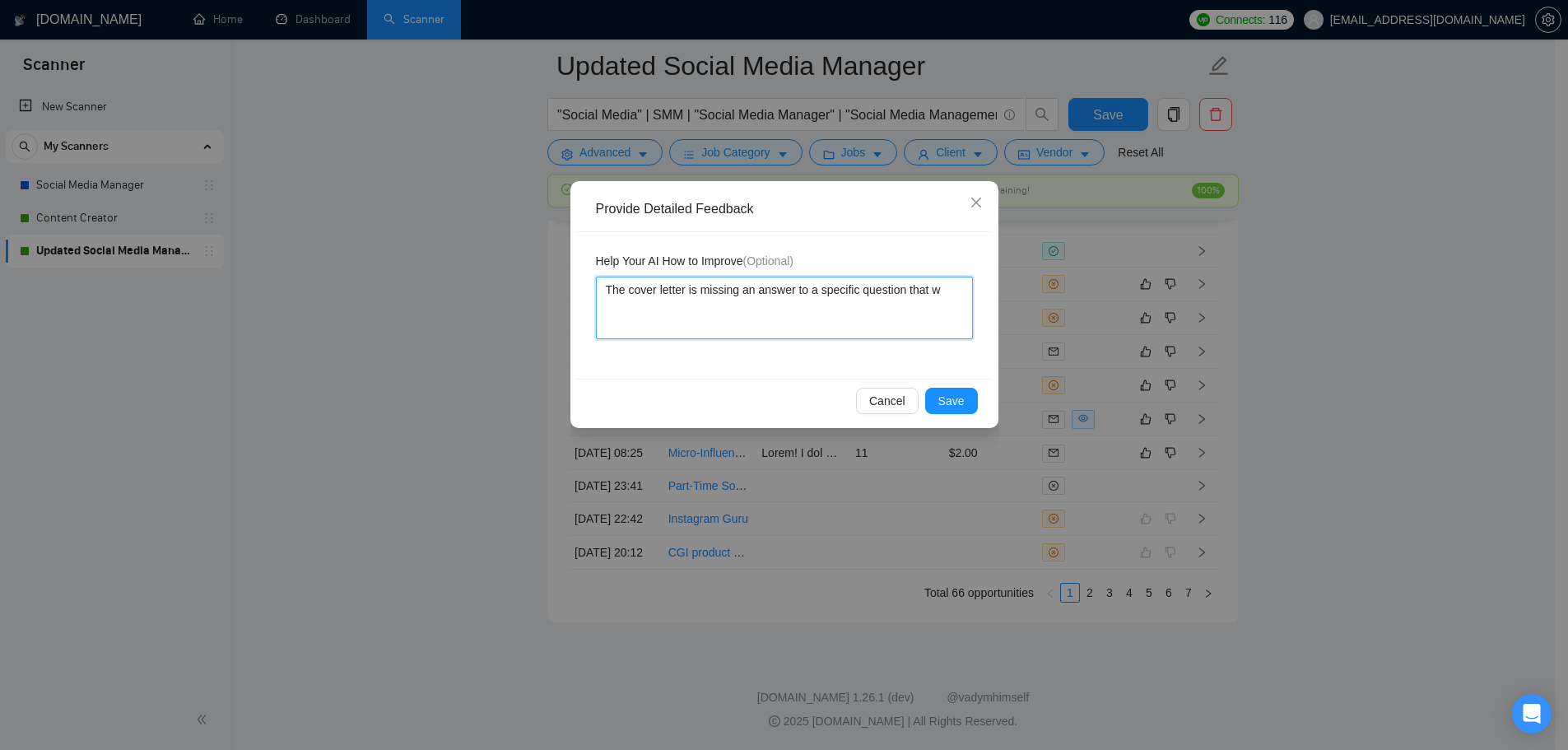
type textarea "The cover letter is missing an answer to a specific question that wa"
type textarea "The cover letter is missing an answer to a specific question that was"
type textarea "The cover letter is missing an answer to a specific question that was a"
type textarea "The cover letter is missing an answer to a specific question that was as"
type textarea "The cover letter is missing an answer to a specific question that was ask"
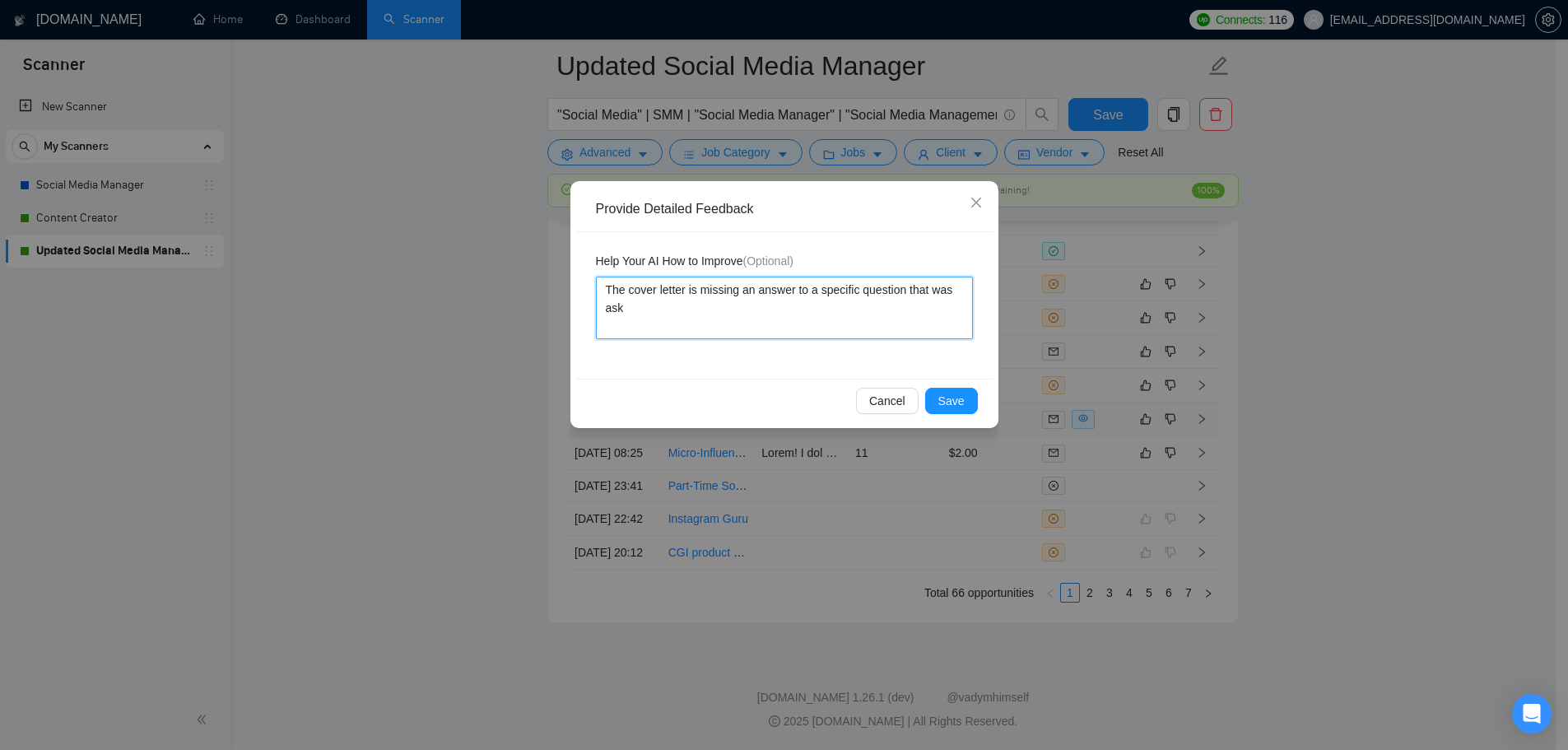
type textarea "The cover letter is missing an answer to a specific question that was aske"
type textarea "The cover letter is missing an answer to a specific question that was asked"
type textarea "The cover letter is missing an answer to a specific question that was asked i"
type textarea "The cover letter is missing an answer to a specific question that was asked in"
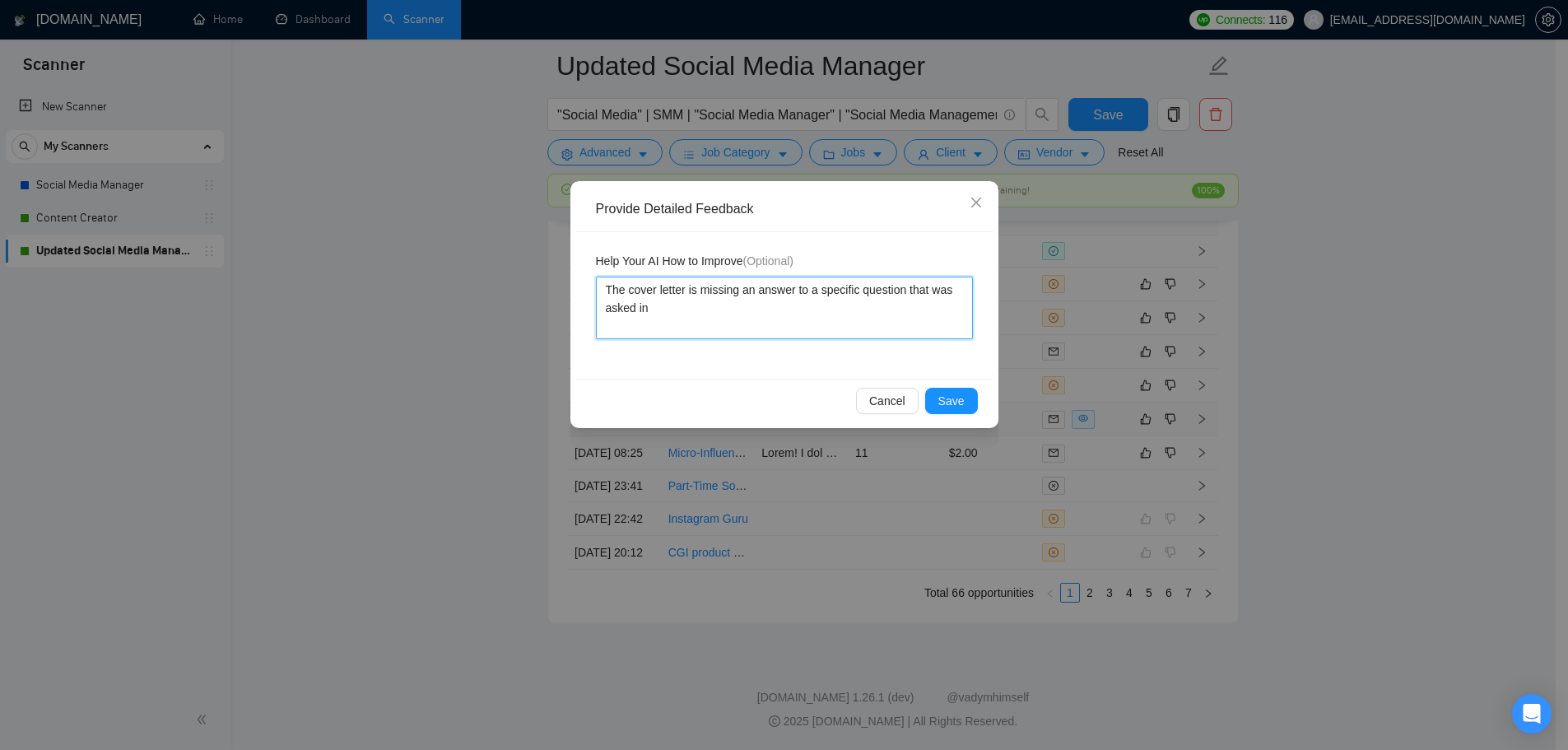
type textarea "The cover letter is missing an answer to a specific question that was asked in t"
type textarea "The cover letter is missing an answer to a specific question that was asked in …"
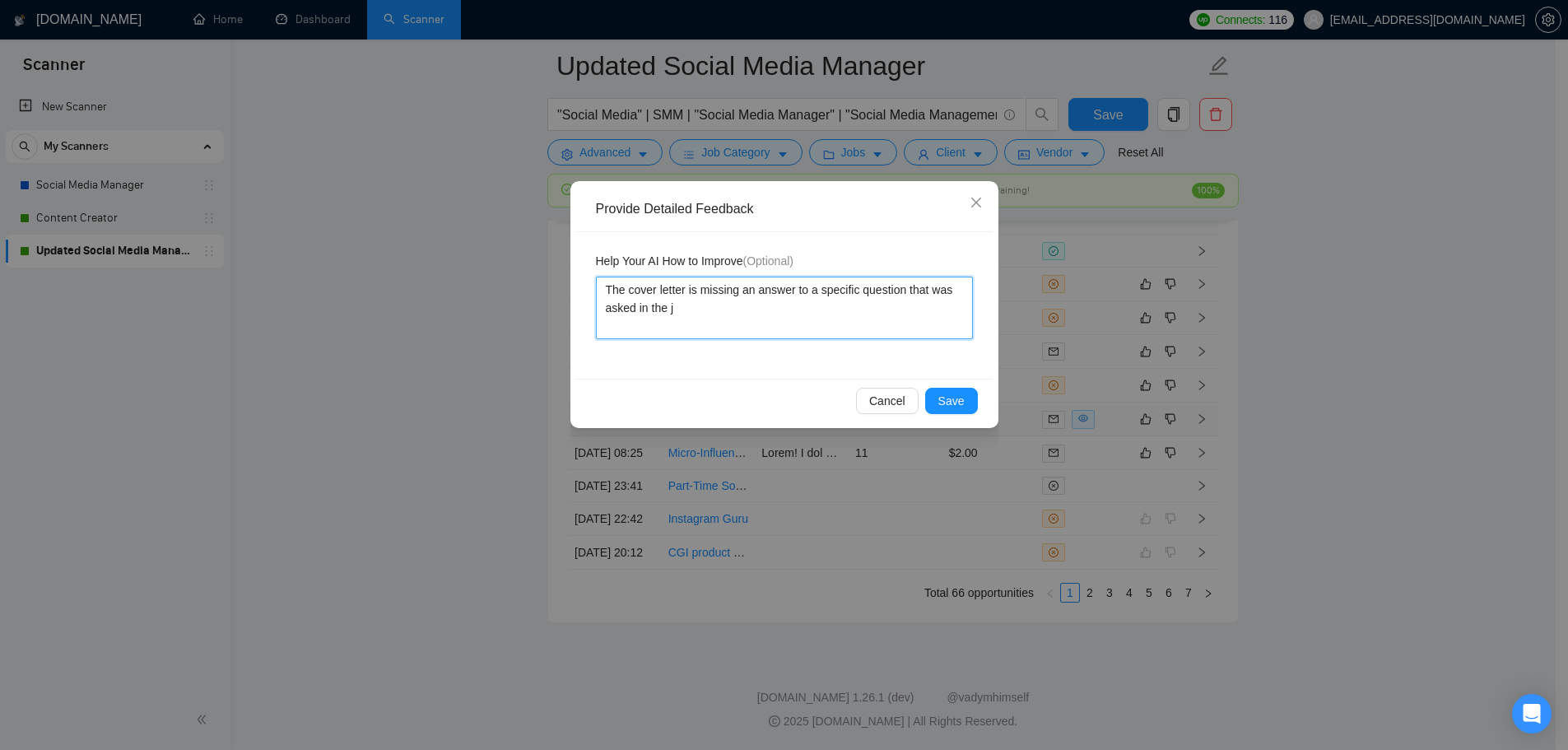
type textarea "The cover letter is missing an answer to a specific question that was asked in …"
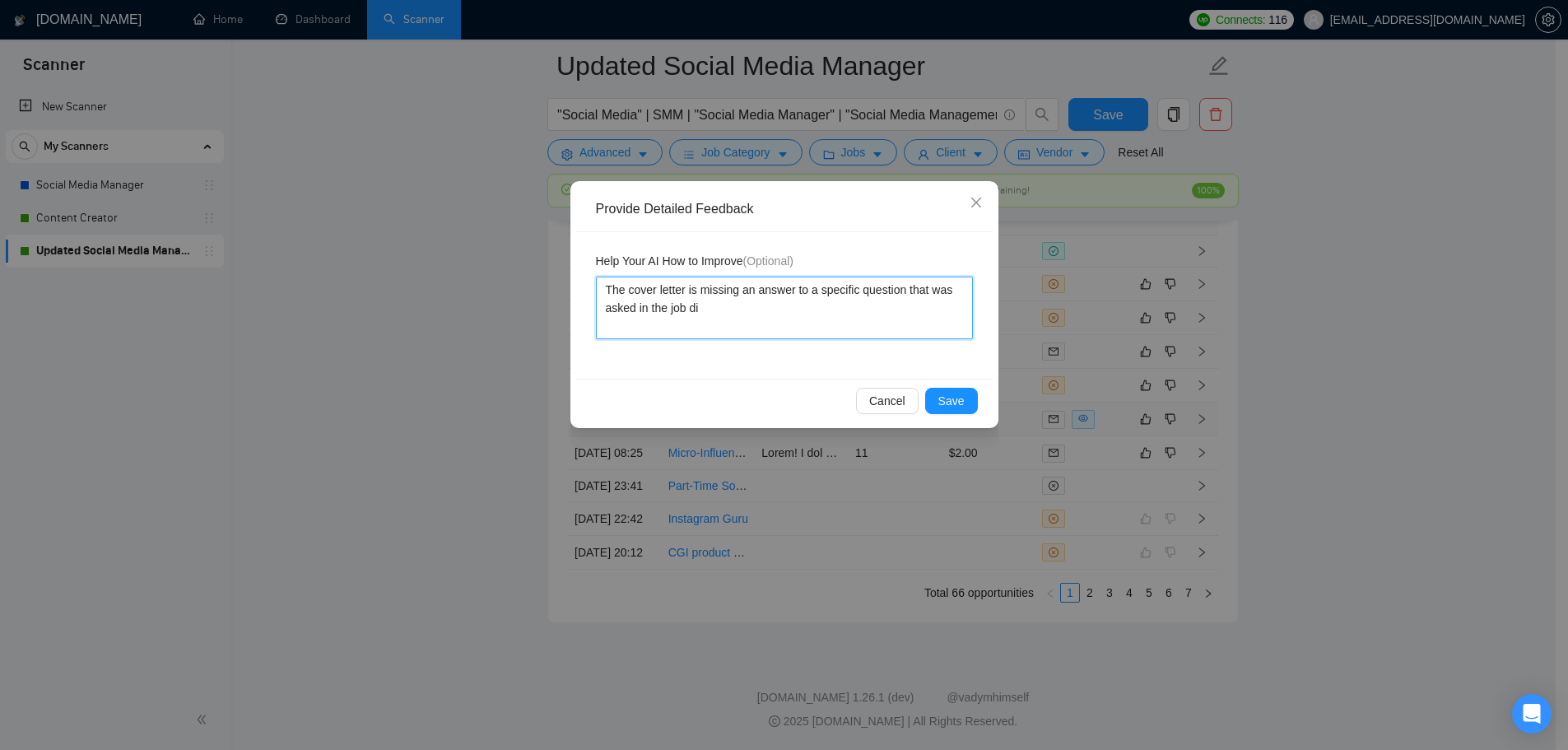
type textarea "The cover letter is missing an answer to a specific question that was asked in …"
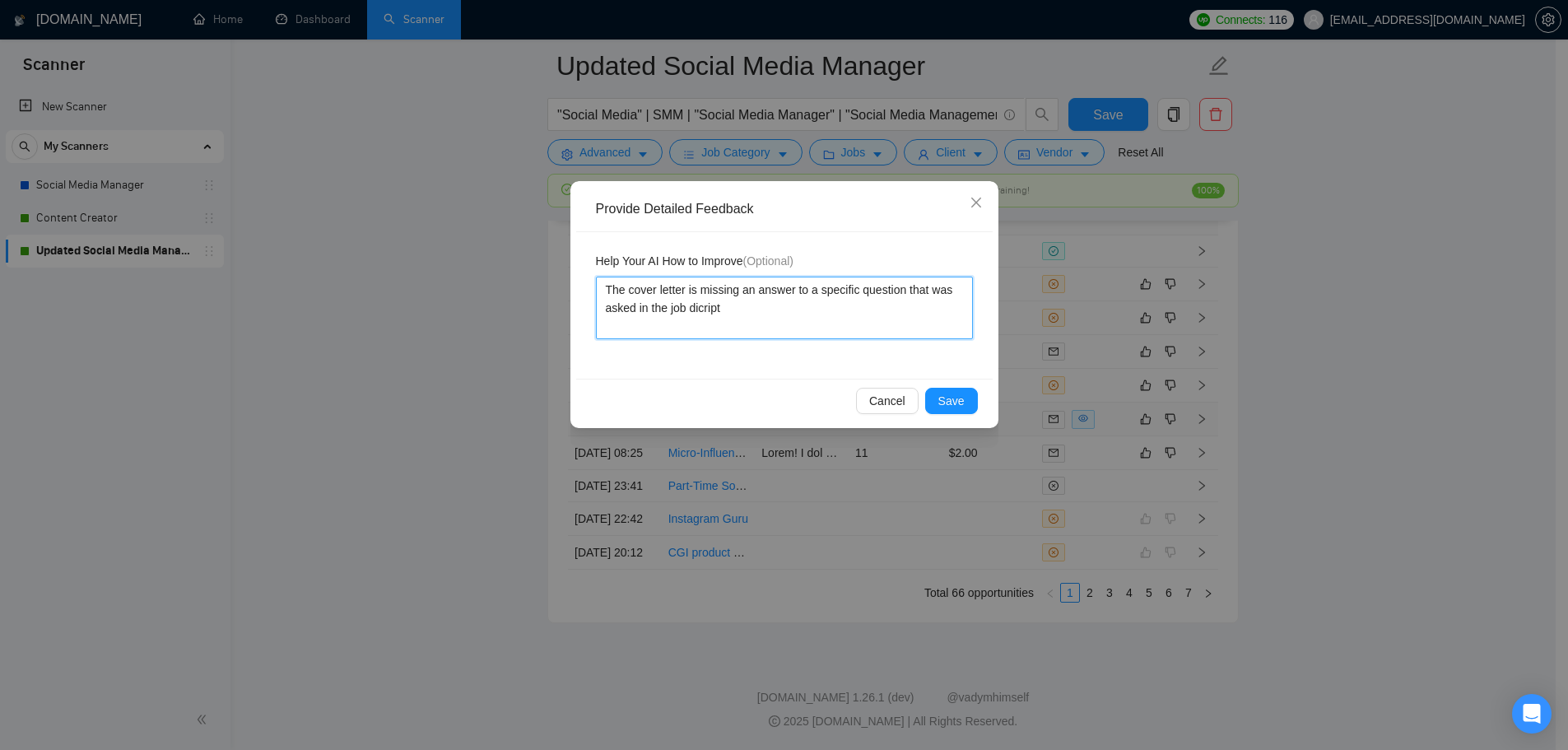
type textarea "The cover letter is missing an answer to a specific question that was asked in …"
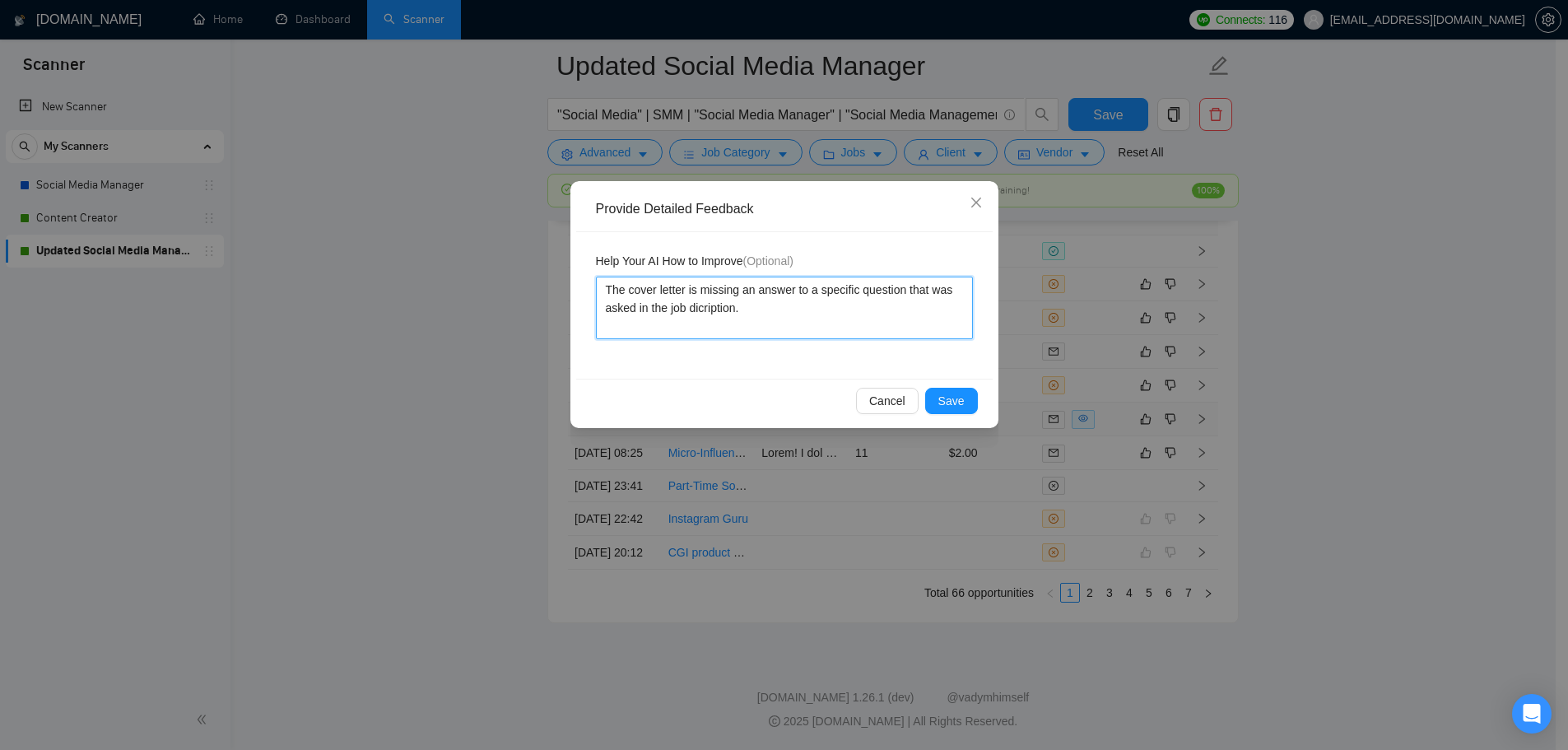
drag, startPoint x: 715, startPoint y: 294, endPoint x: 708, endPoint y: 302, distance: 10.6
type textarea "The cover letter is missing an answer to a specific question that was asked in …"
drag, startPoint x: 716, startPoint y: 317, endPoint x: 746, endPoint y: 313, distance: 30.3
click at [746, 314] on textarea "The cover letter is missing an answer to a specific question that was asked in …" at bounding box center [784, 308] width 377 height 63
drag, startPoint x: 742, startPoint y: 311, endPoint x: 698, endPoint y: 315, distance: 44.2
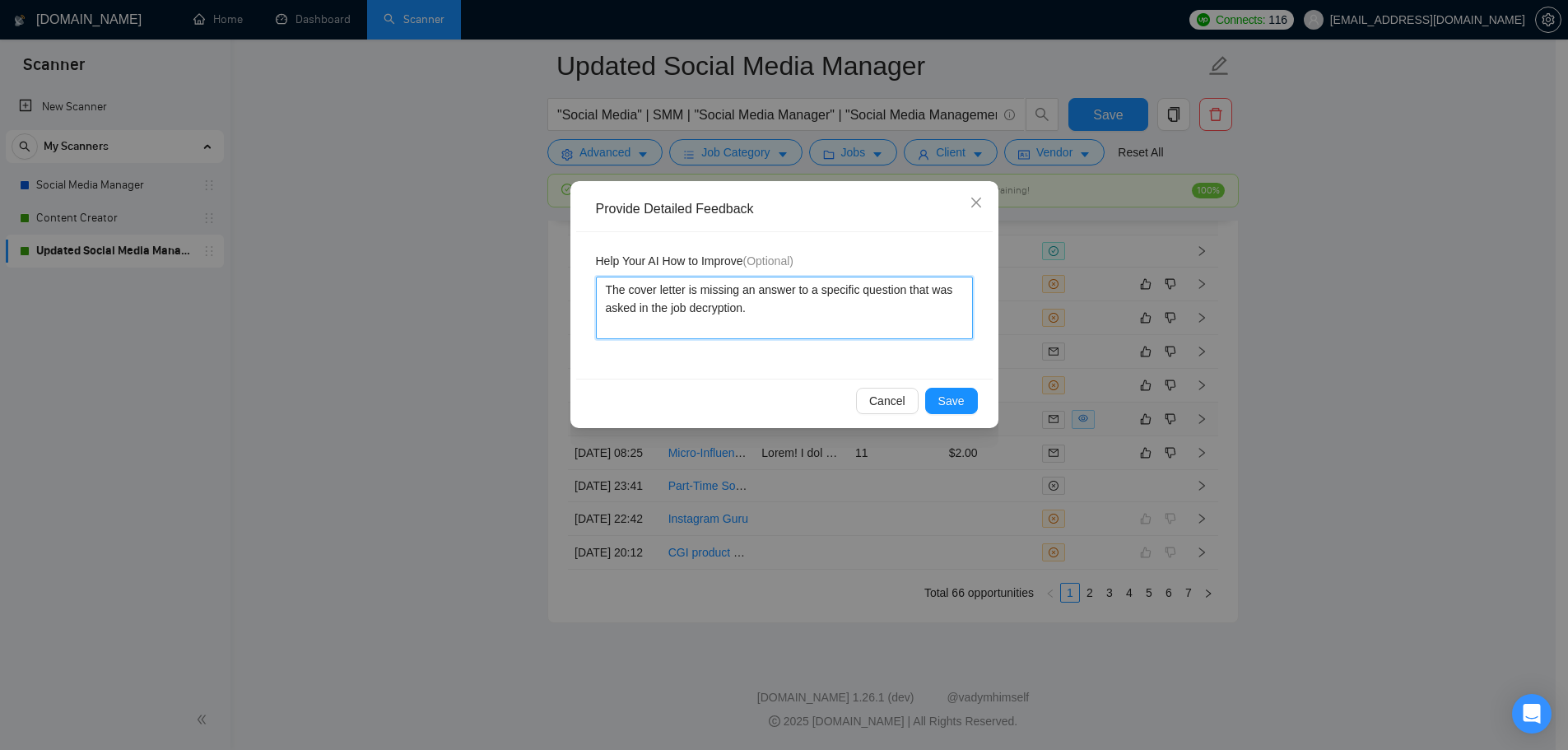
click at [698, 315] on textarea "The cover letter is missing an answer to a specific question that was asked in …" at bounding box center [784, 308] width 377 height 63
click at [771, 321] on textarea "The cover letter is missing an answer to a specific question that was asked in …" at bounding box center [784, 308] width 377 height 63
click at [900, 293] on textarea "The cover letter is missing an answer to a specific question that was asked in …" at bounding box center [784, 308] width 377 height 63
click at [904, 311] on textarea "The cover letter is missing an answer to a specific question/additional informa…" at bounding box center [784, 308] width 377 height 63
click at [908, 310] on textarea "The cover letter is missing an answer to a specific question/additional informa…" at bounding box center [784, 308] width 377 height 63
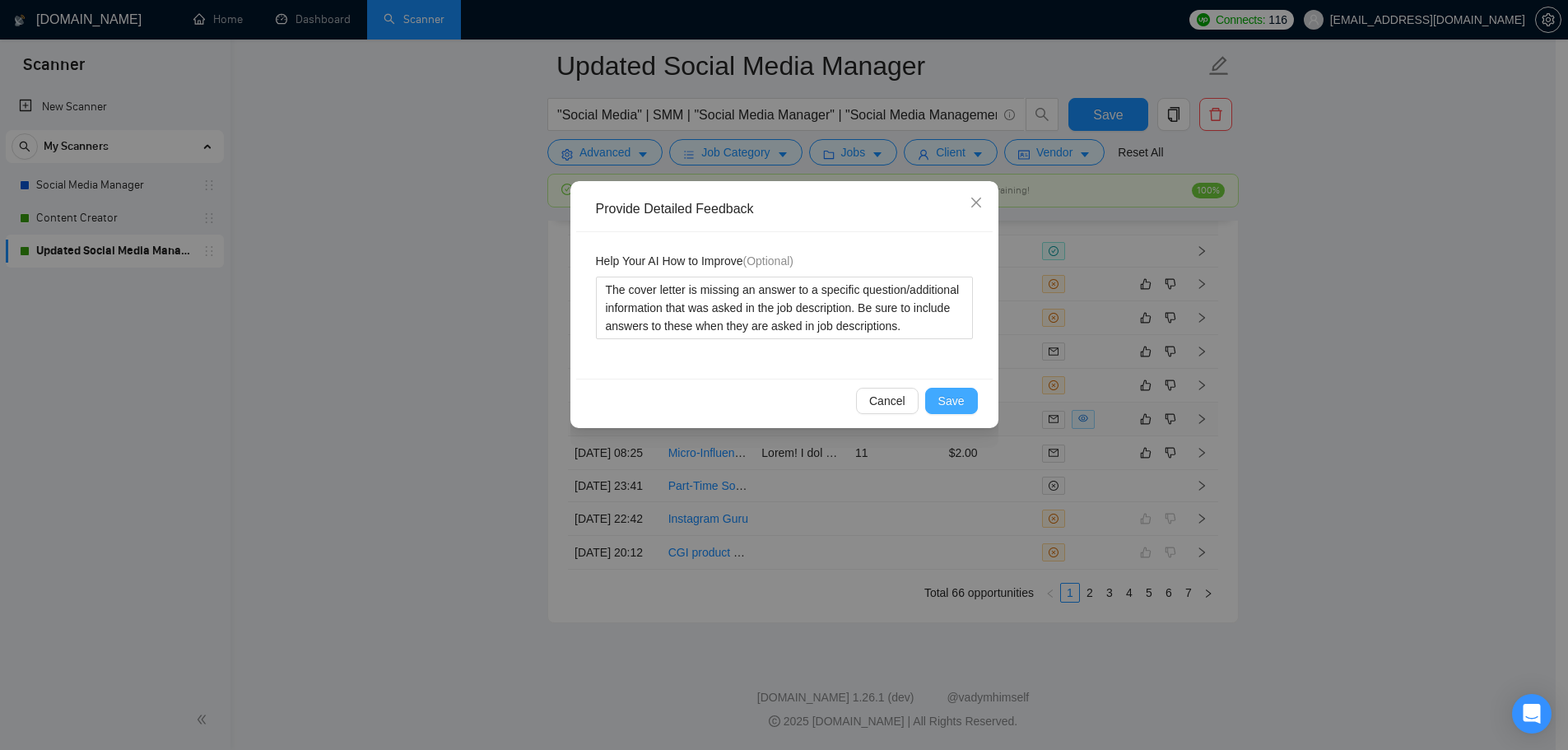
click at [945, 392] on span "Save" at bounding box center [951, 400] width 26 height 18
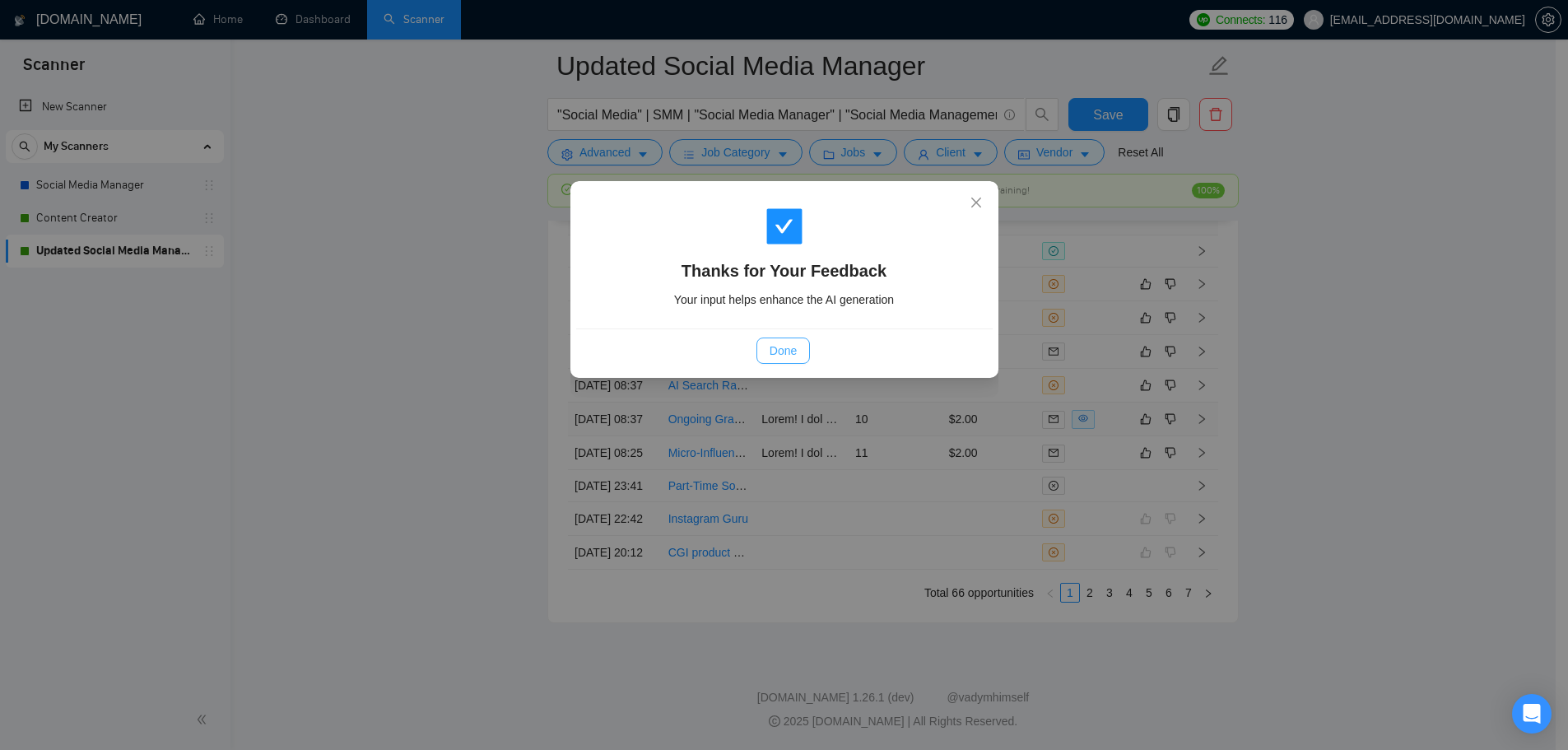
click at [797, 355] on span "Done" at bounding box center [783, 350] width 27 height 18
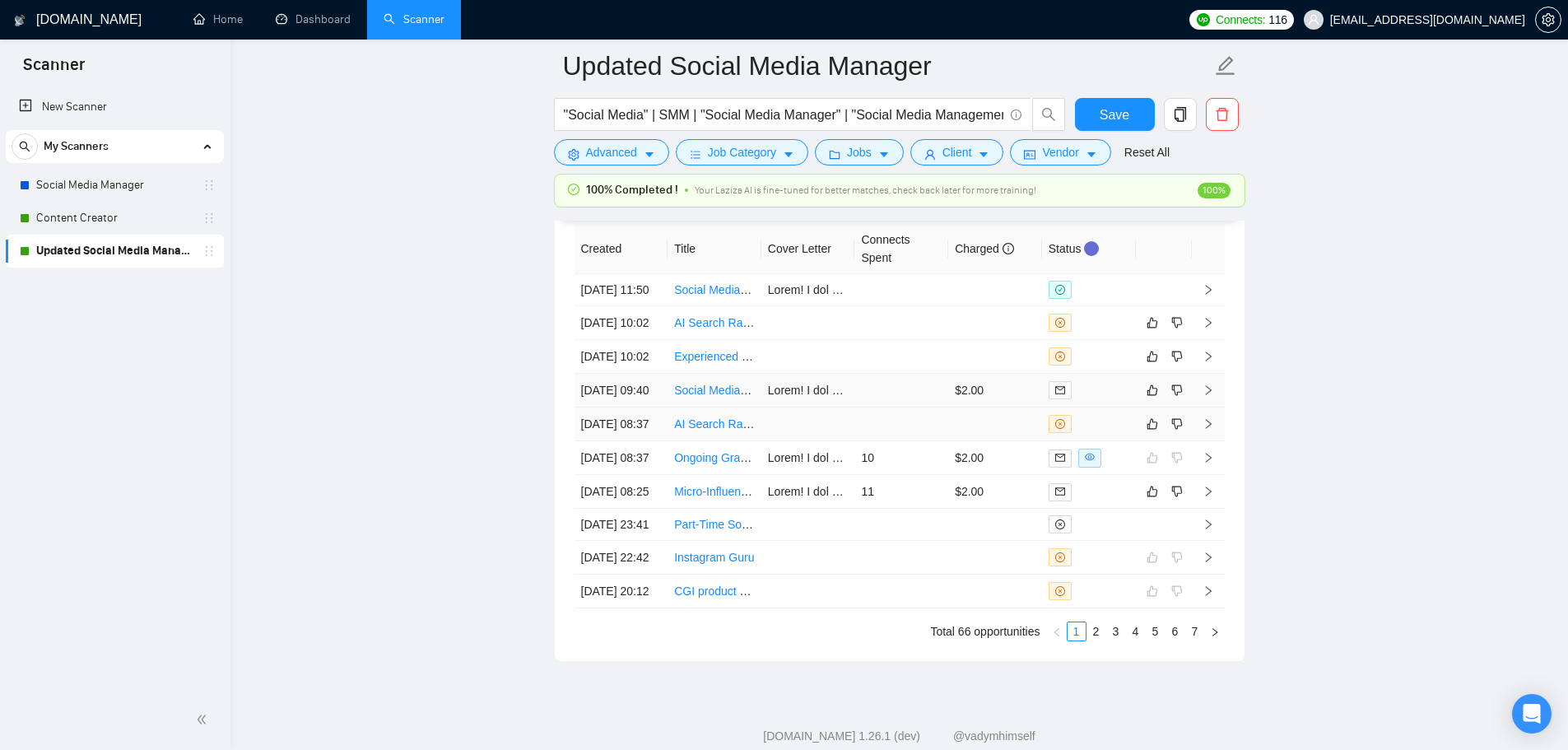
scroll to position [4447, 0]
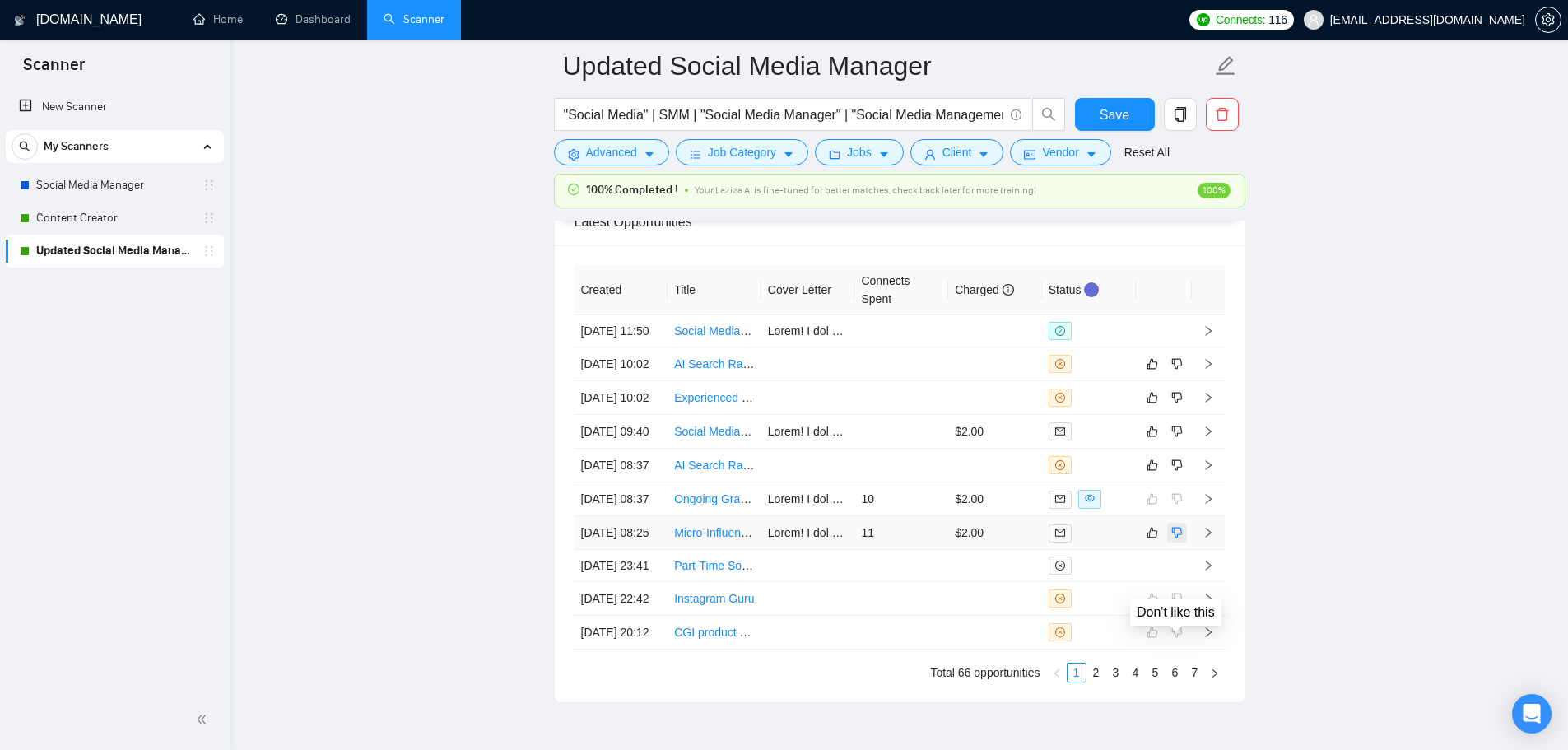
click at [1172, 538] on icon "dislike" at bounding box center [1176, 532] width 11 height 11
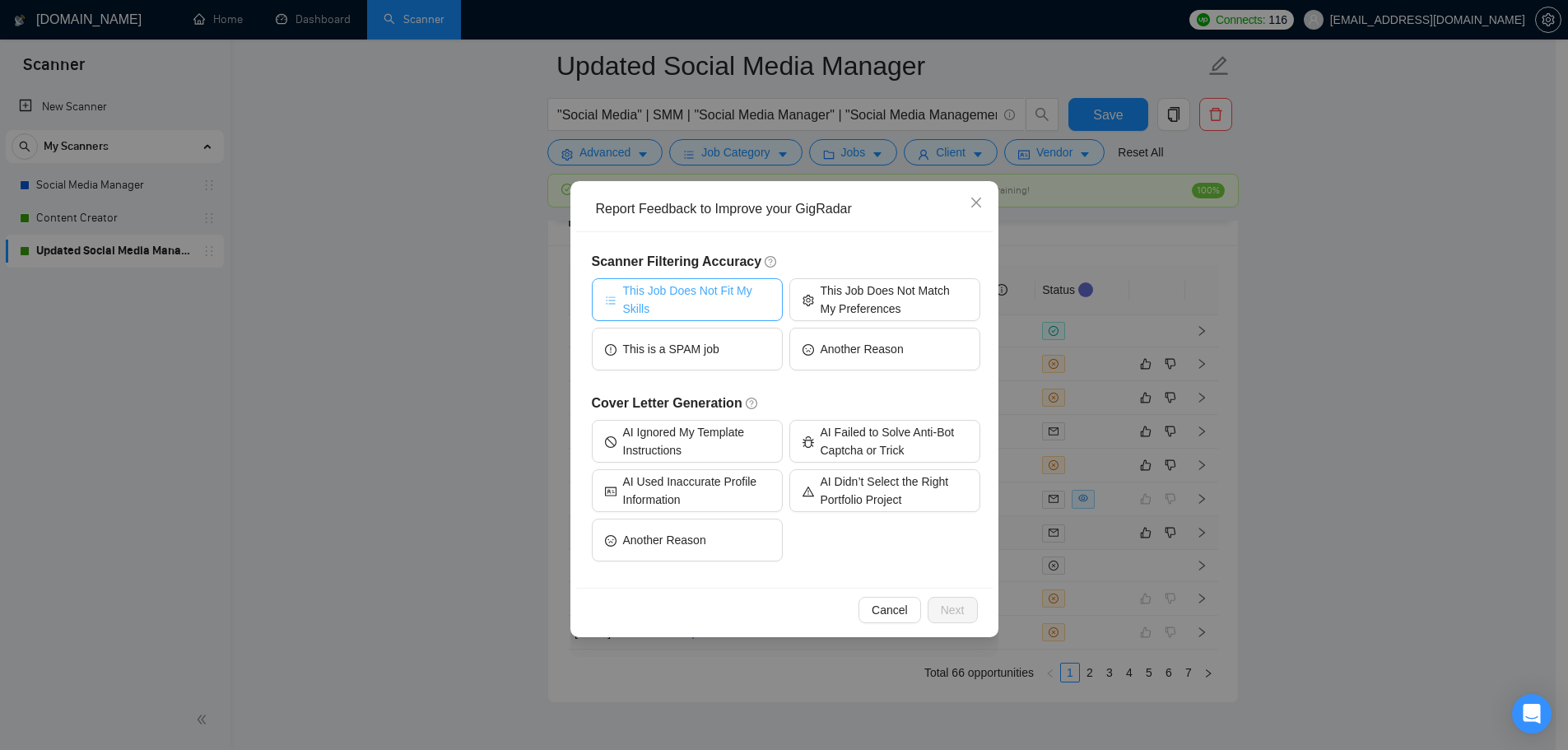
click at [700, 298] on span "This Job Does Not Fit My Skills" at bounding box center [696, 299] width 147 height 36
click at [946, 606] on span "Next" at bounding box center [953, 609] width 24 height 18
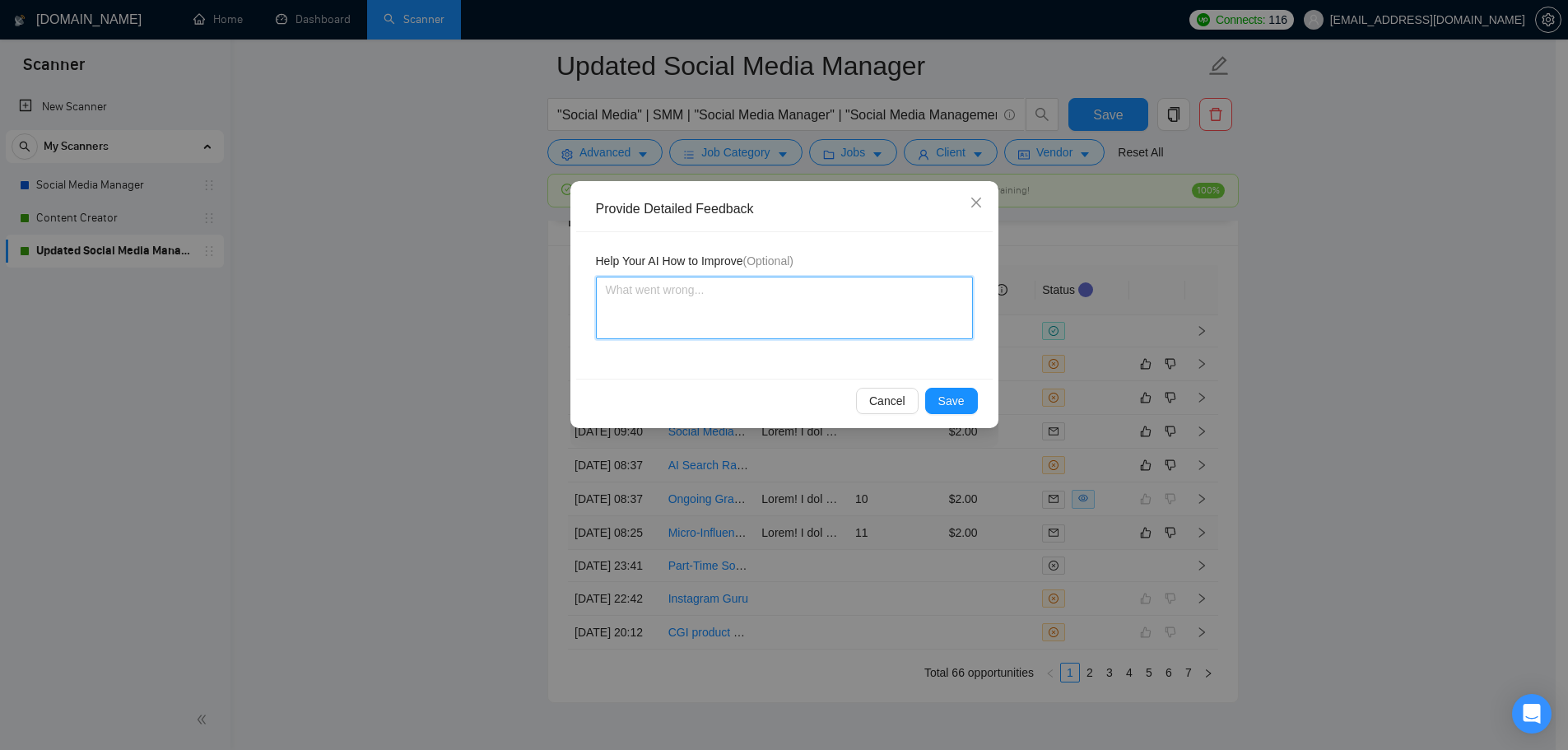
click at [698, 317] on textarea at bounding box center [784, 308] width 377 height 63
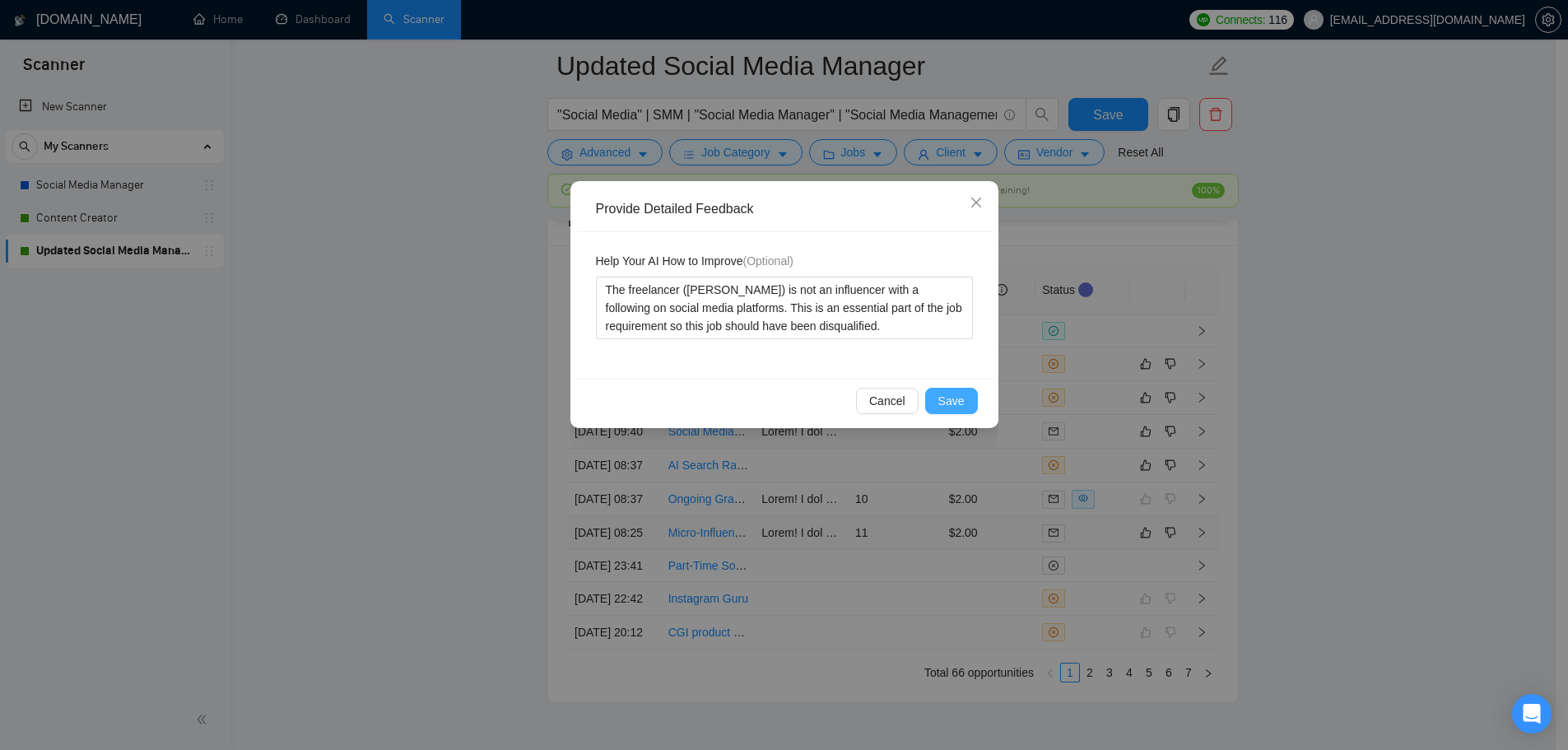
click at [961, 403] on span "Save" at bounding box center [951, 400] width 26 height 18
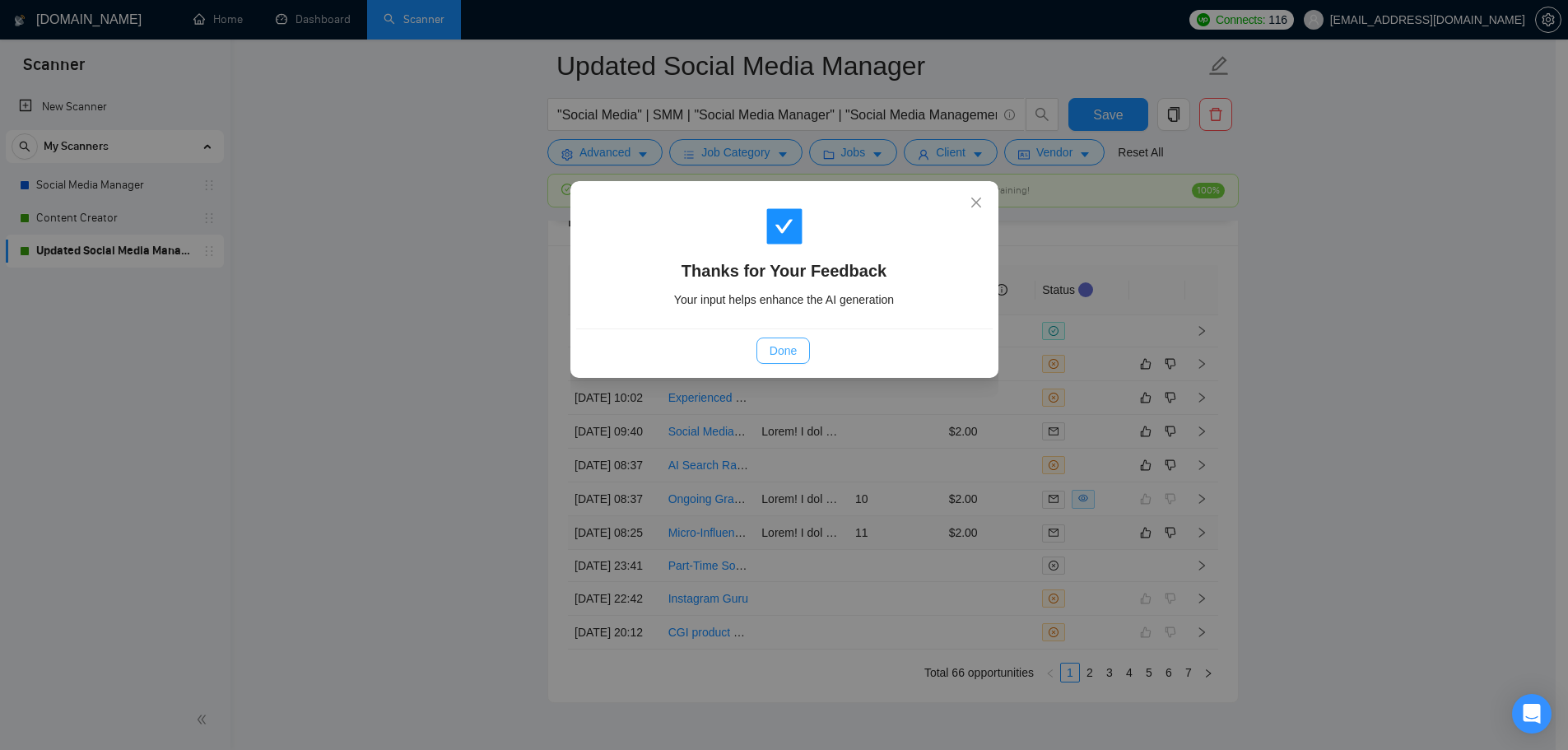
click at [788, 358] on span "Done" at bounding box center [783, 350] width 27 height 18
